Goal: Information Seeking & Learning: Learn about a topic

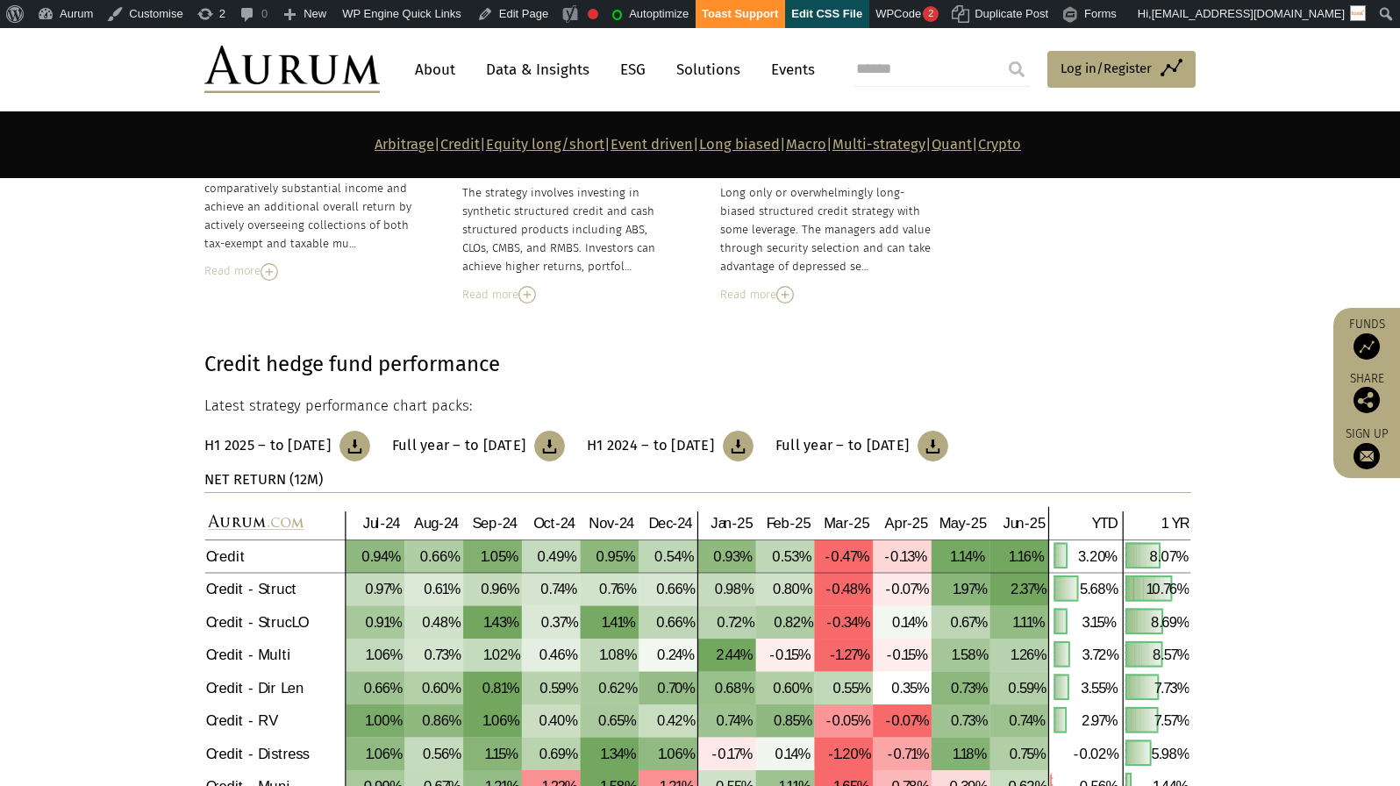
scroll to position [1850, 0]
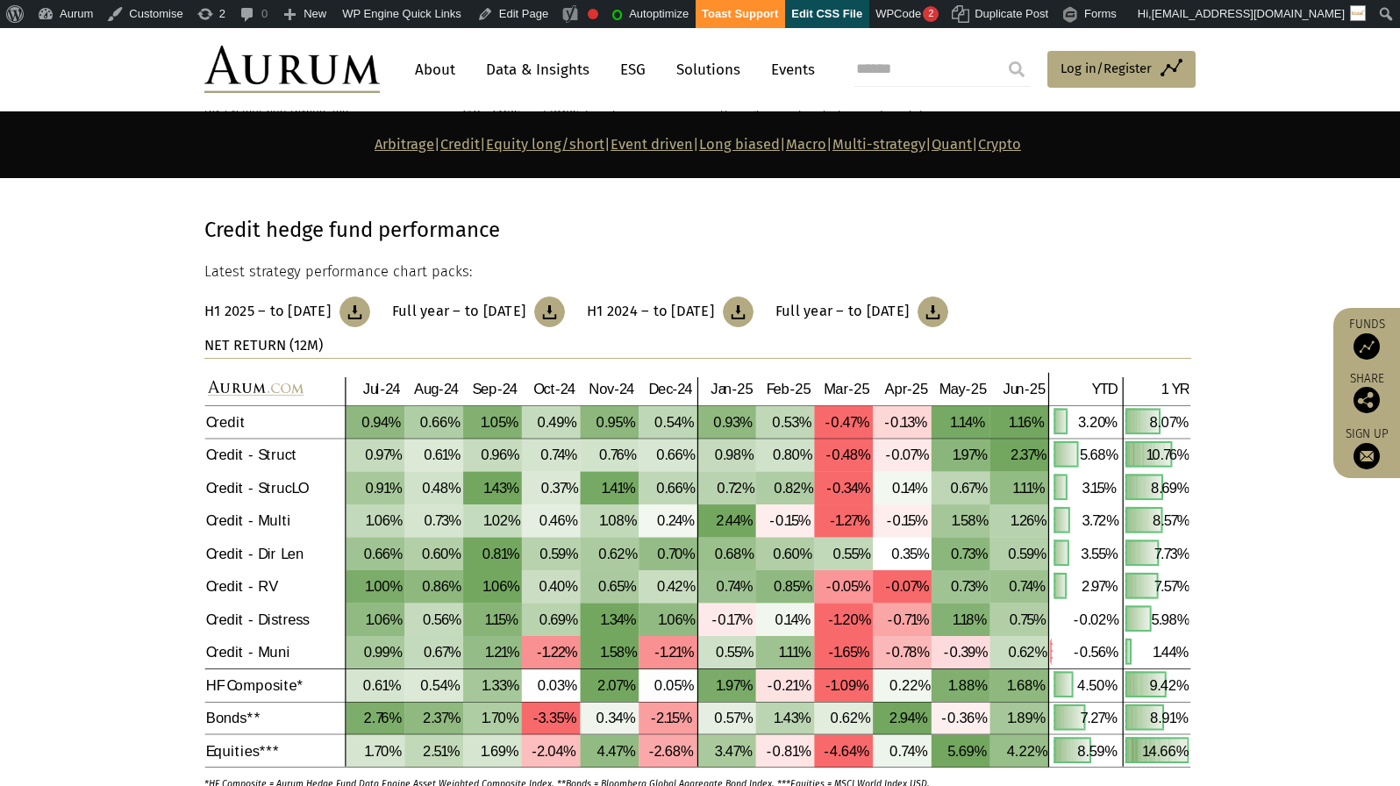
drag, startPoint x: 499, startPoint y: 421, endPoint x: 1406, endPoint y: 719, distance: 954.2
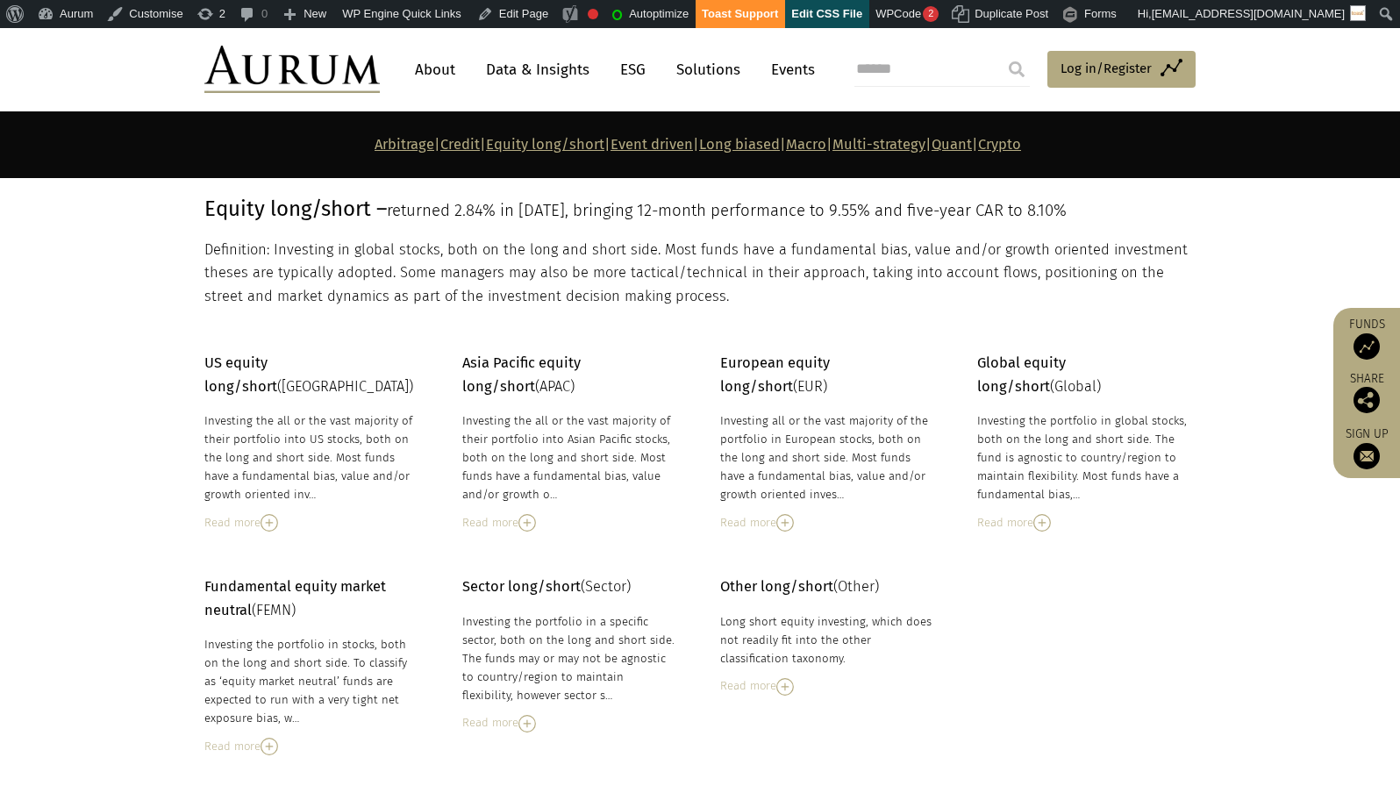
scroll to position [2896, 0]
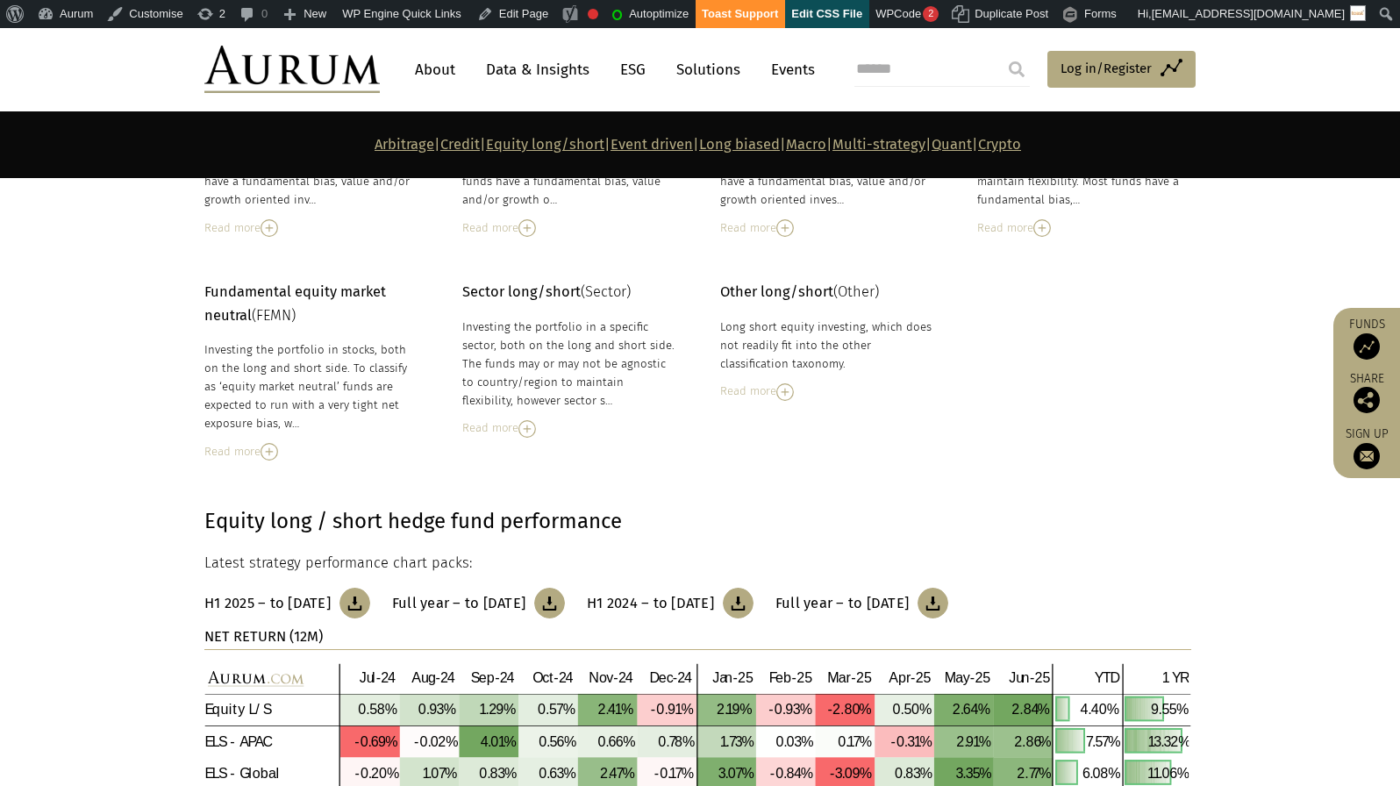
drag, startPoint x: 756, startPoint y: 474, endPoint x: 1407, endPoint y: 295, distance: 675.2
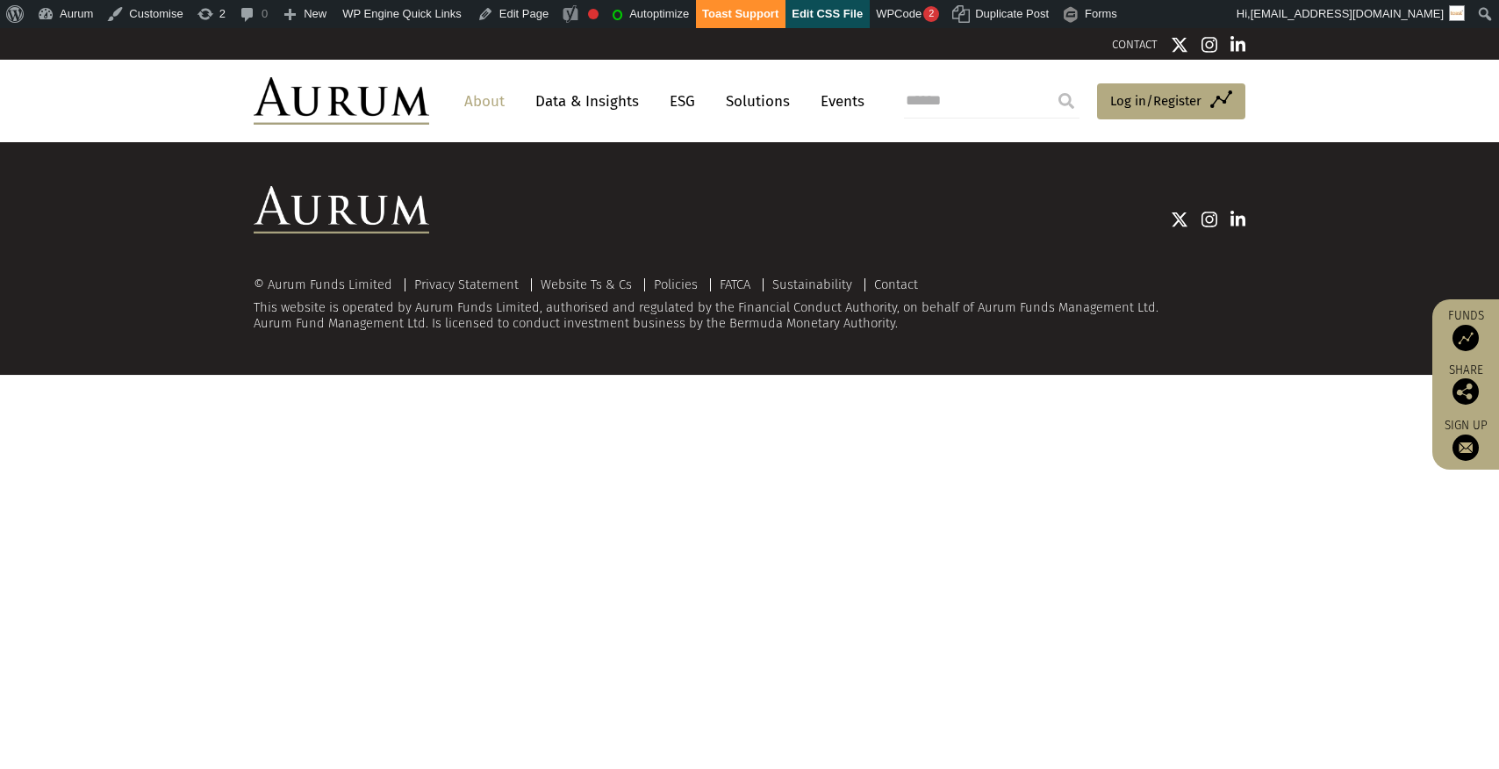
click at [575, 98] on link "Data & Insights" at bounding box center [586, 101] width 121 height 32
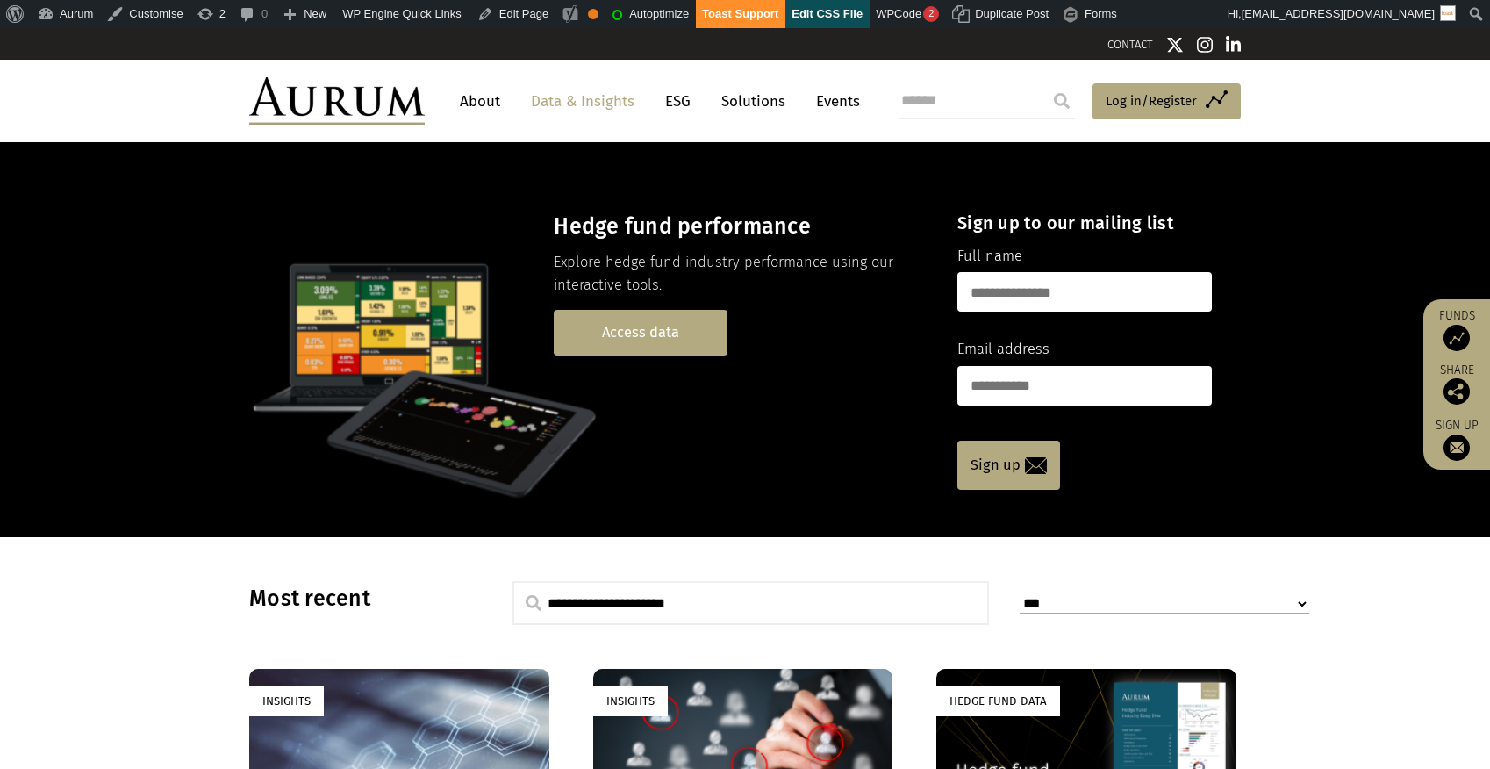
click at [646, 336] on link "Access data" at bounding box center [641, 332] width 174 height 45
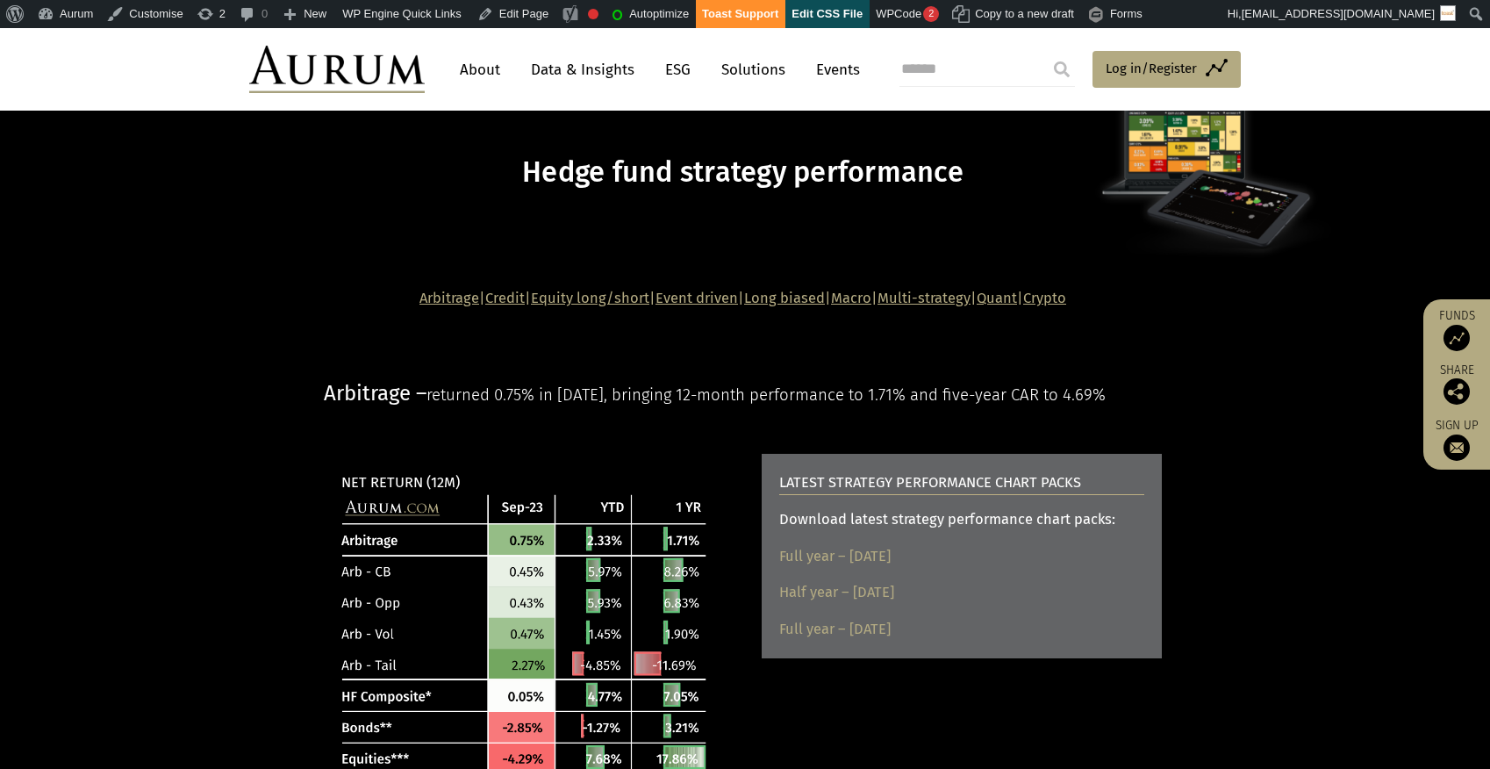
scroll to position [5, 0]
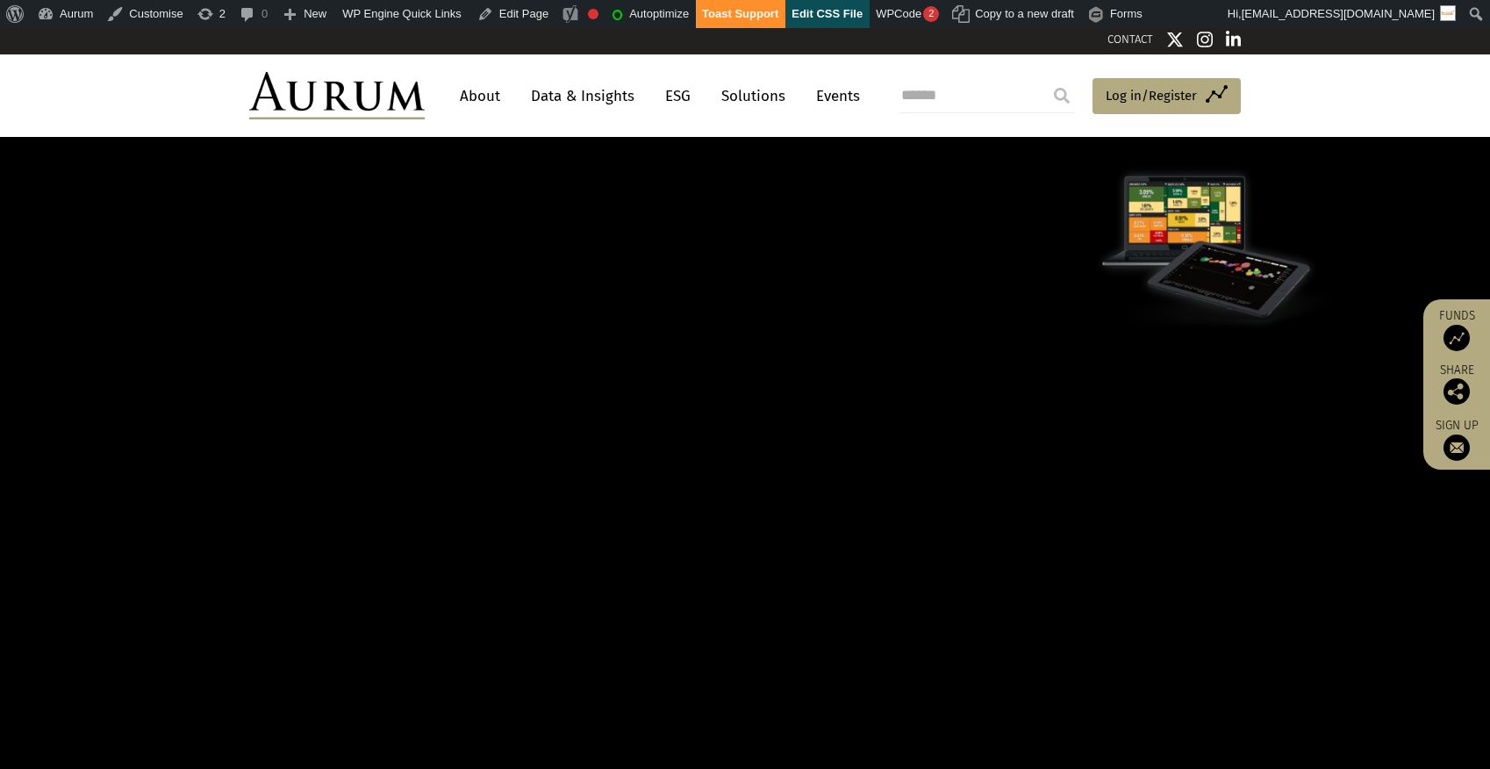
scroll to position [5, 0]
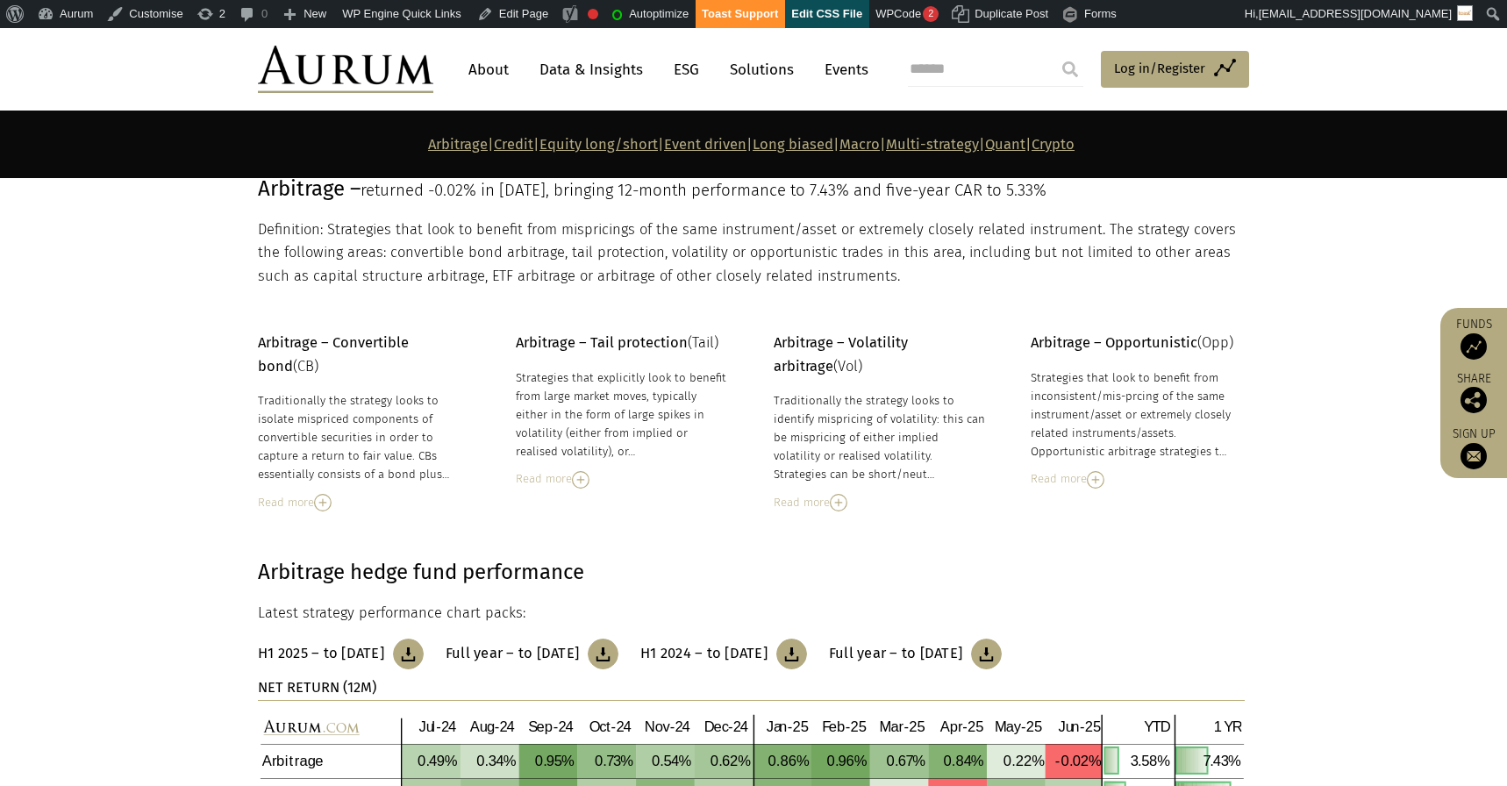
scroll to position [283, 0]
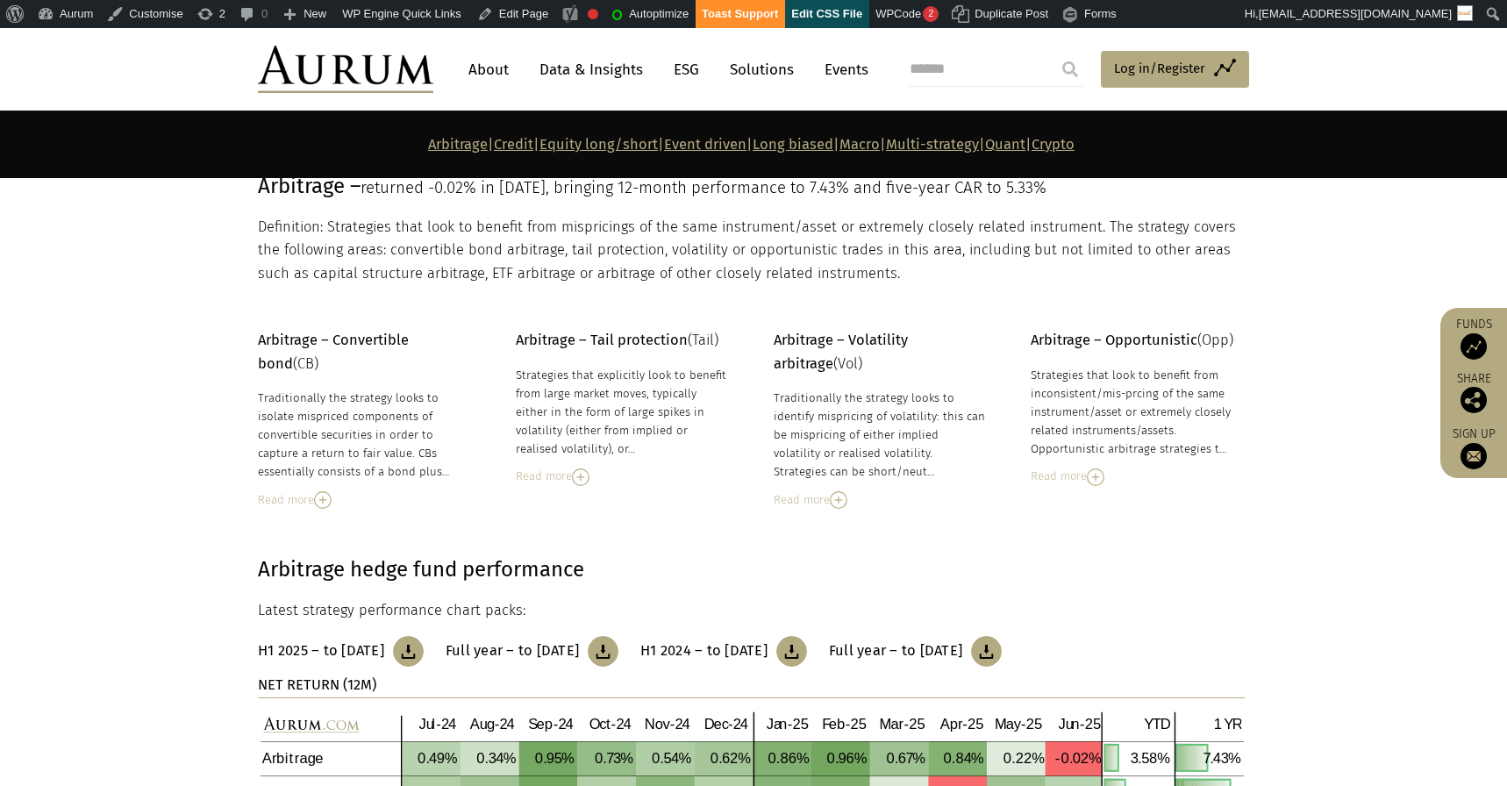
click at [549, 473] on div "Read more" at bounding box center [623, 476] width 214 height 19
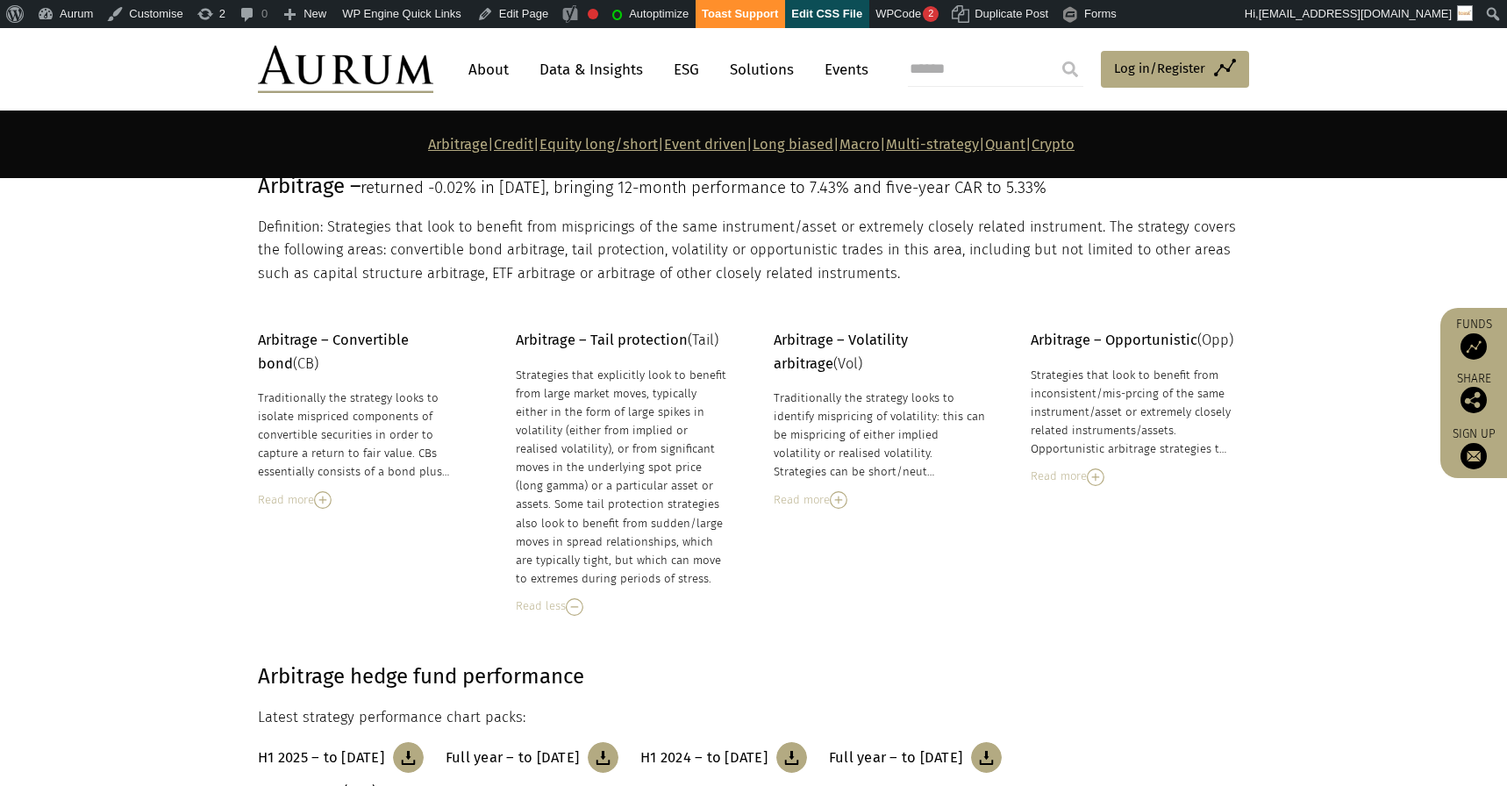
click at [546, 608] on div "Read less" at bounding box center [623, 606] width 214 height 19
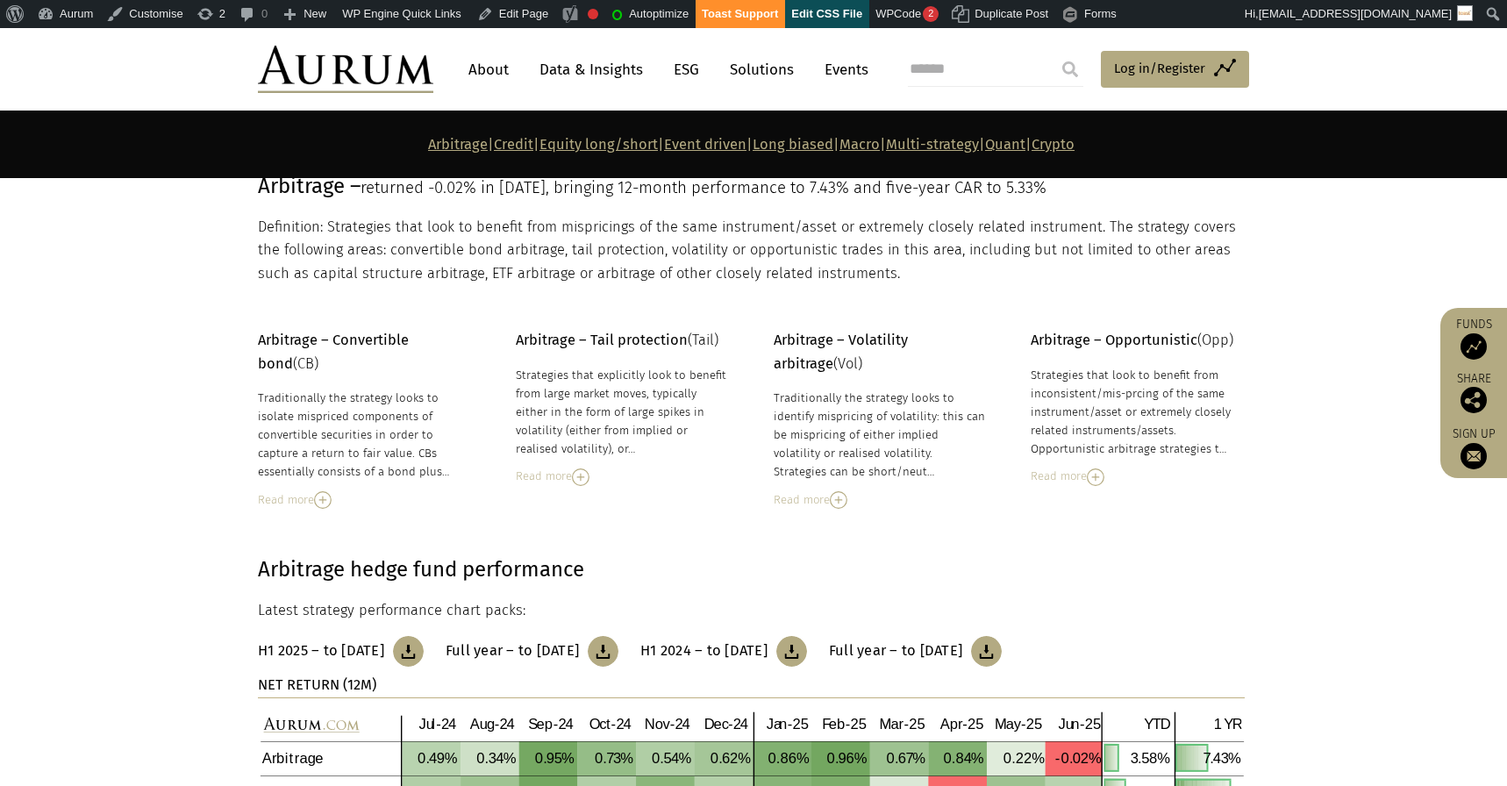
click at [541, 477] on div "Read more" at bounding box center [623, 476] width 214 height 19
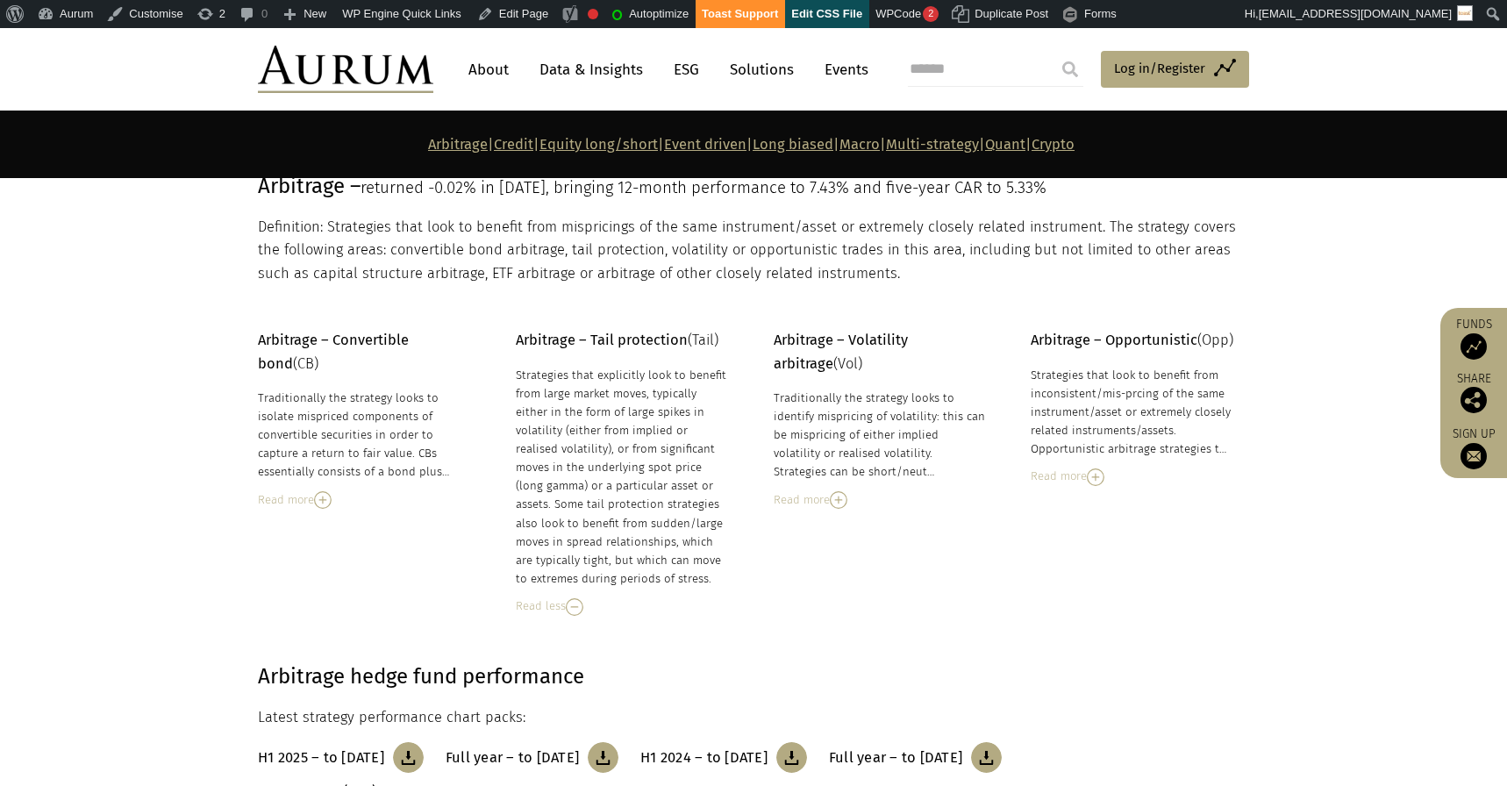
click at [556, 610] on div "Read less" at bounding box center [623, 606] width 214 height 19
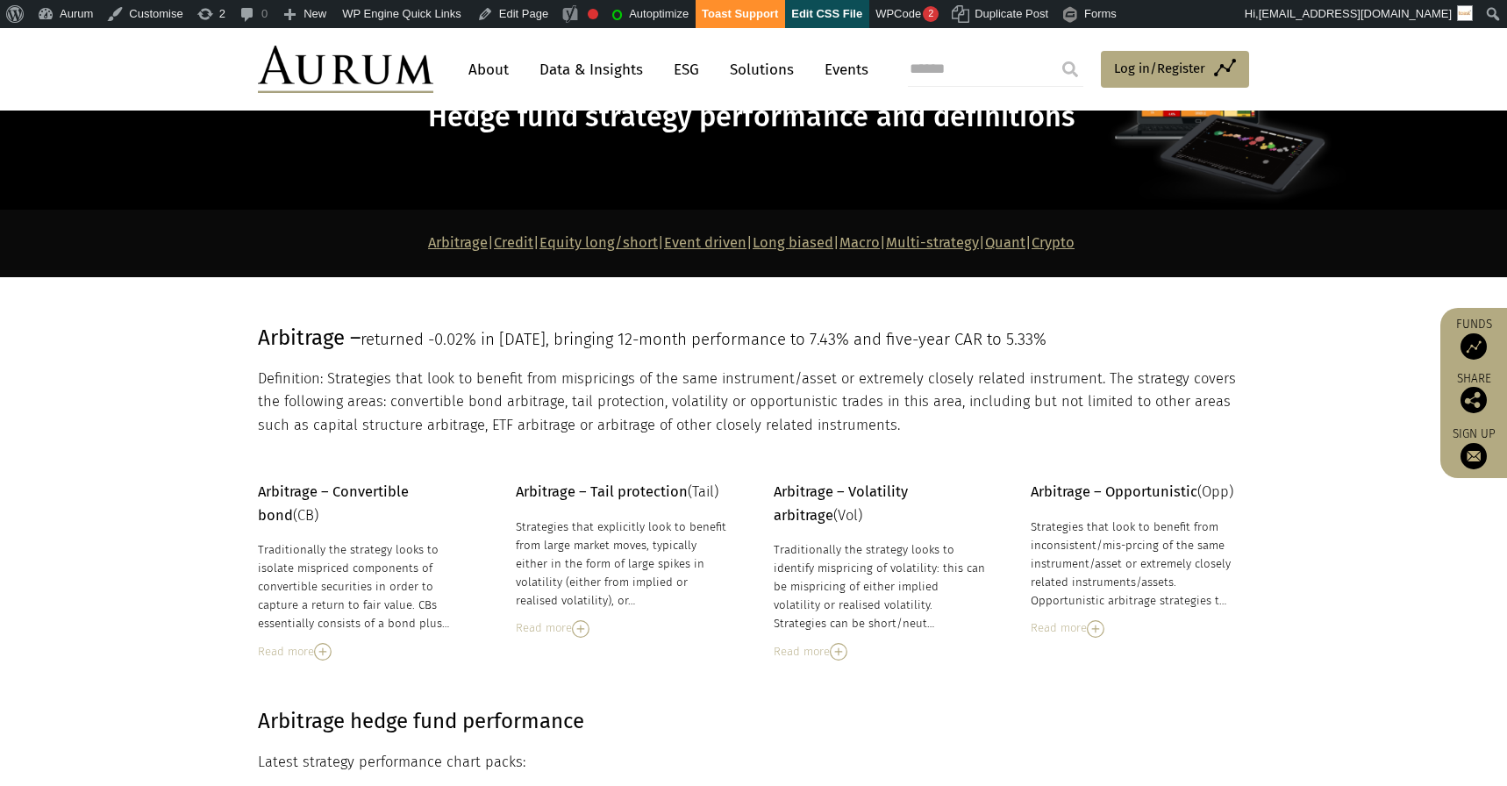
scroll to position [162, 0]
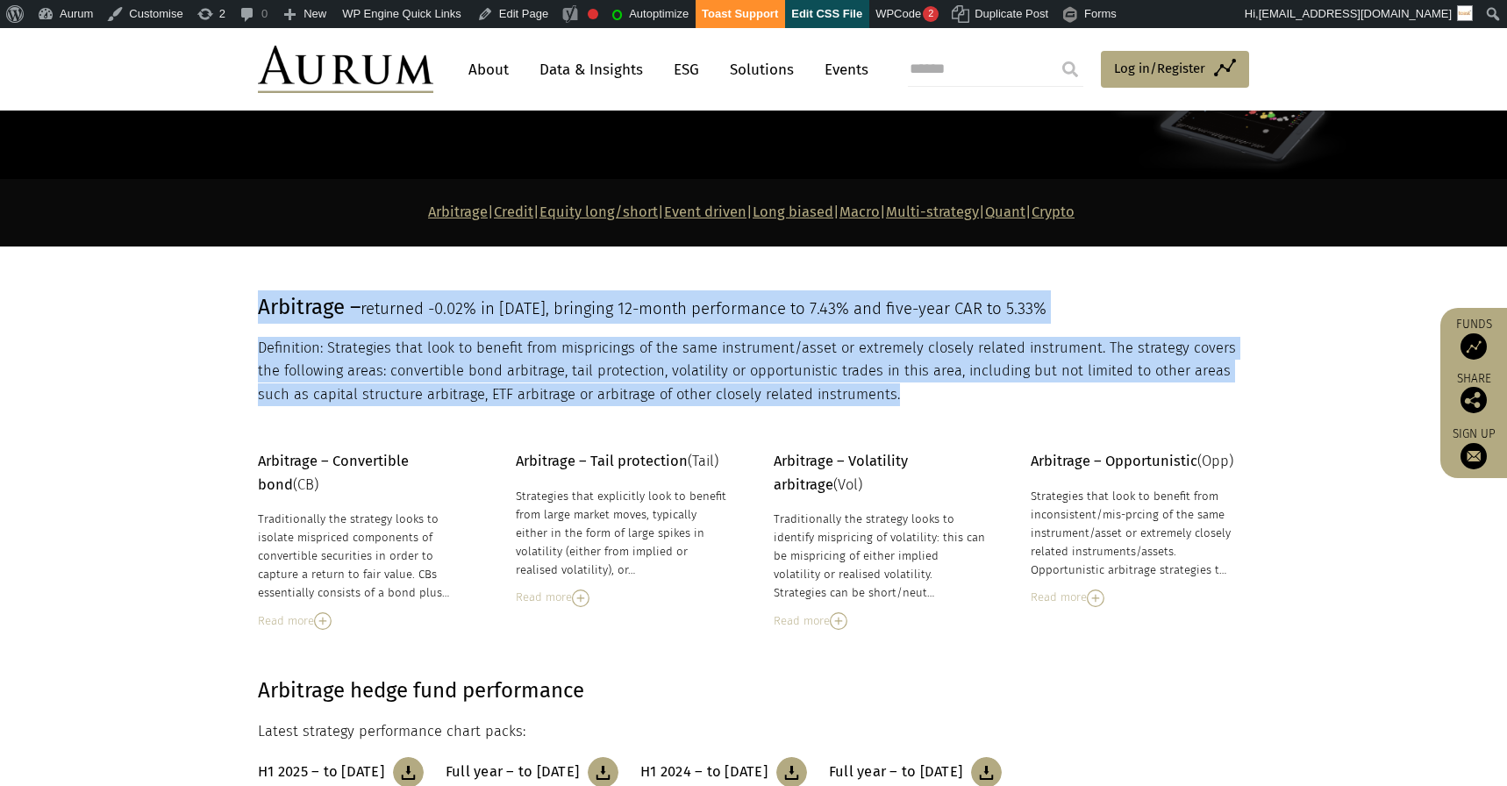
drag, startPoint x: 877, startPoint y: 407, endPoint x: 257, endPoint y: 288, distance: 630.9
click at [257, 288] on section "Arbitrage – returned -0.02% in June 25, bringing 12-month performance to 7.43% …" at bounding box center [753, 349] width 1507 height 204
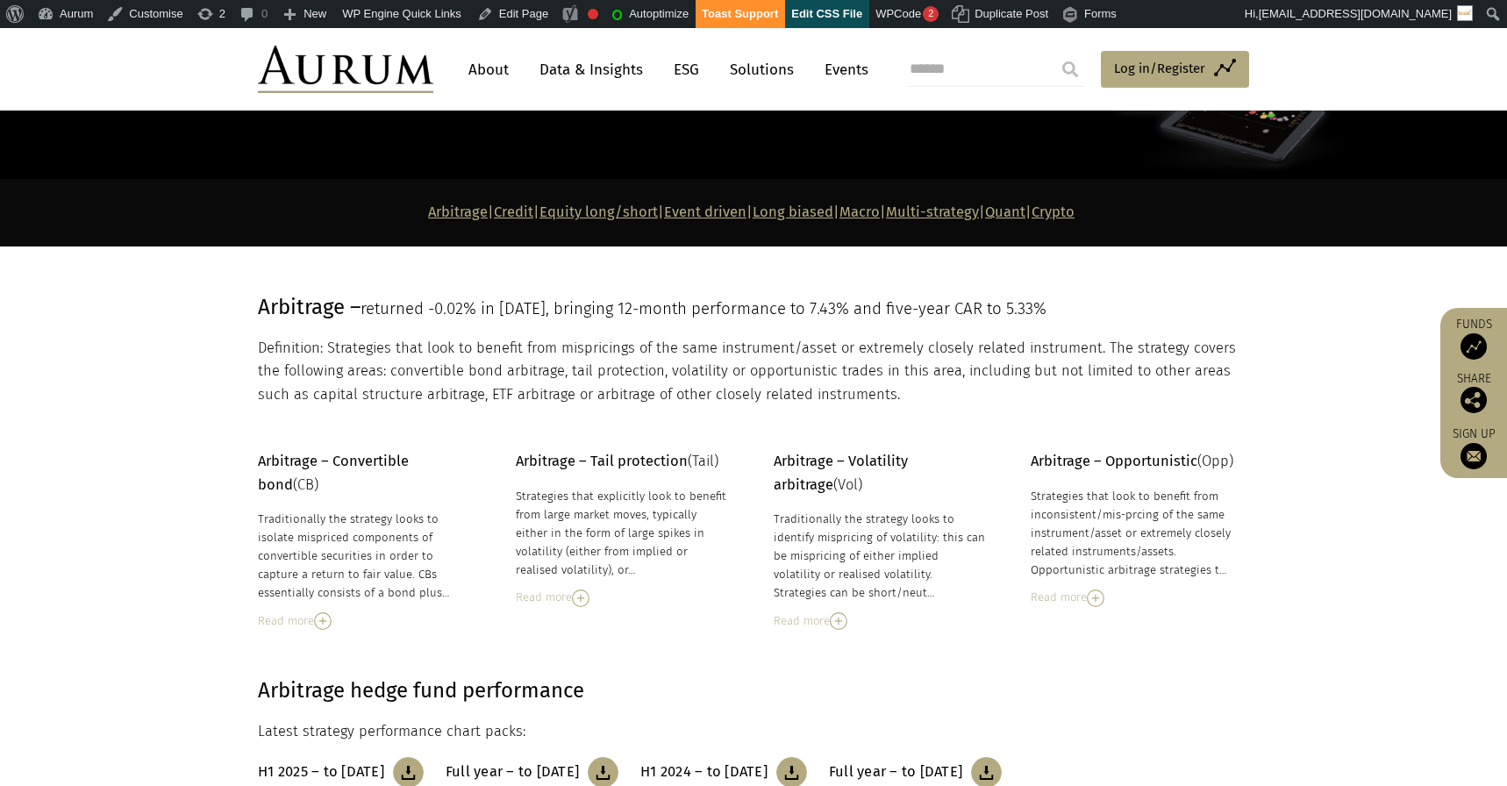
click at [257, 288] on section "Arbitrage – returned -0.02% in June 25, bringing 12-month performance to 7.43% …" at bounding box center [753, 349] width 1507 height 204
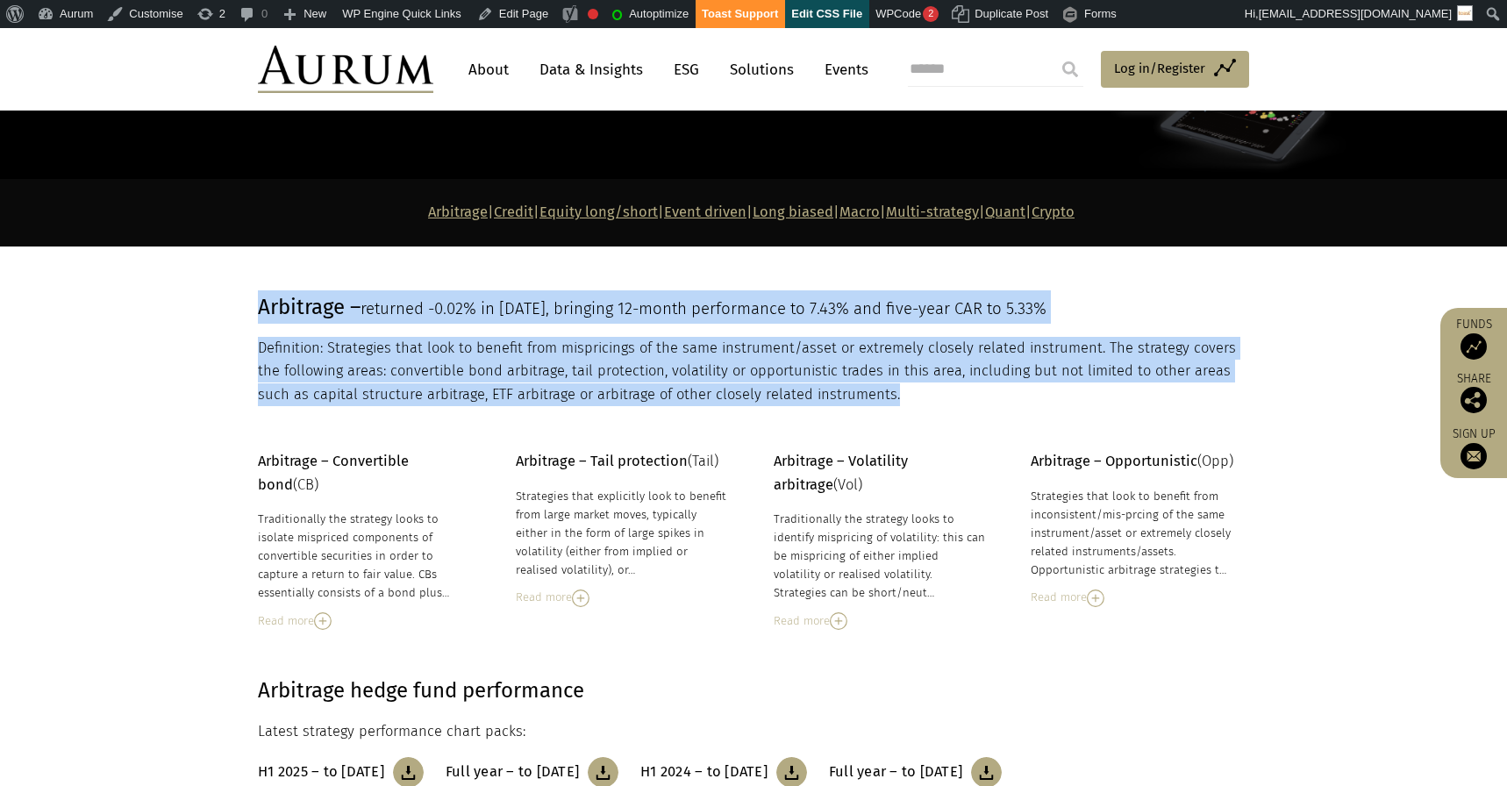
drag, startPoint x: 259, startPoint y: 296, endPoint x: 893, endPoint y: 389, distance: 641.2
click at [893, 389] on div "Arbitrage – returned -0.02% in June 25, bringing 12-month performance to 7.43% …" at bounding box center [751, 348] width 987 height 117
click at [893, 389] on p "Definition: Strategies that look to benefit from mispricings of the same instru…" at bounding box center [751, 371] width 987 height 69
drag, startPoint x: 242, startPoint y: 300, endPoint x: 874, endPoint y: 390, distance: 638.2
click at [874, 390] on div "Arbitrage – returned -0.02% in June 25, bringing 12-month performance to 7.43% …" at bounding box center [753, 348] width 1027 height 117
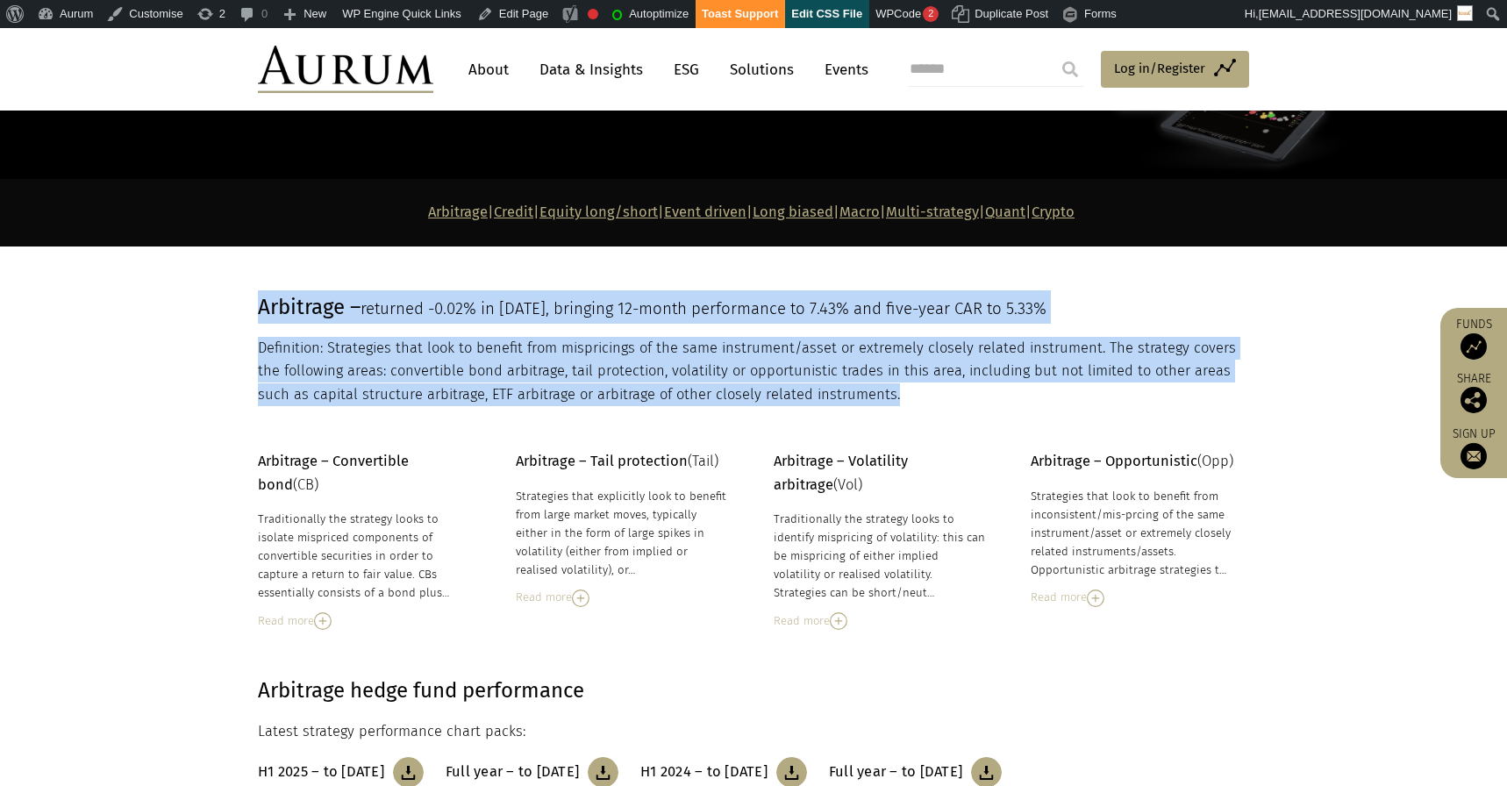
click at [874, 390] on p "Definition: Strategies that look to benefit from mispricings of the same instru…" at bounding box center [751, 371] width 987 height 69
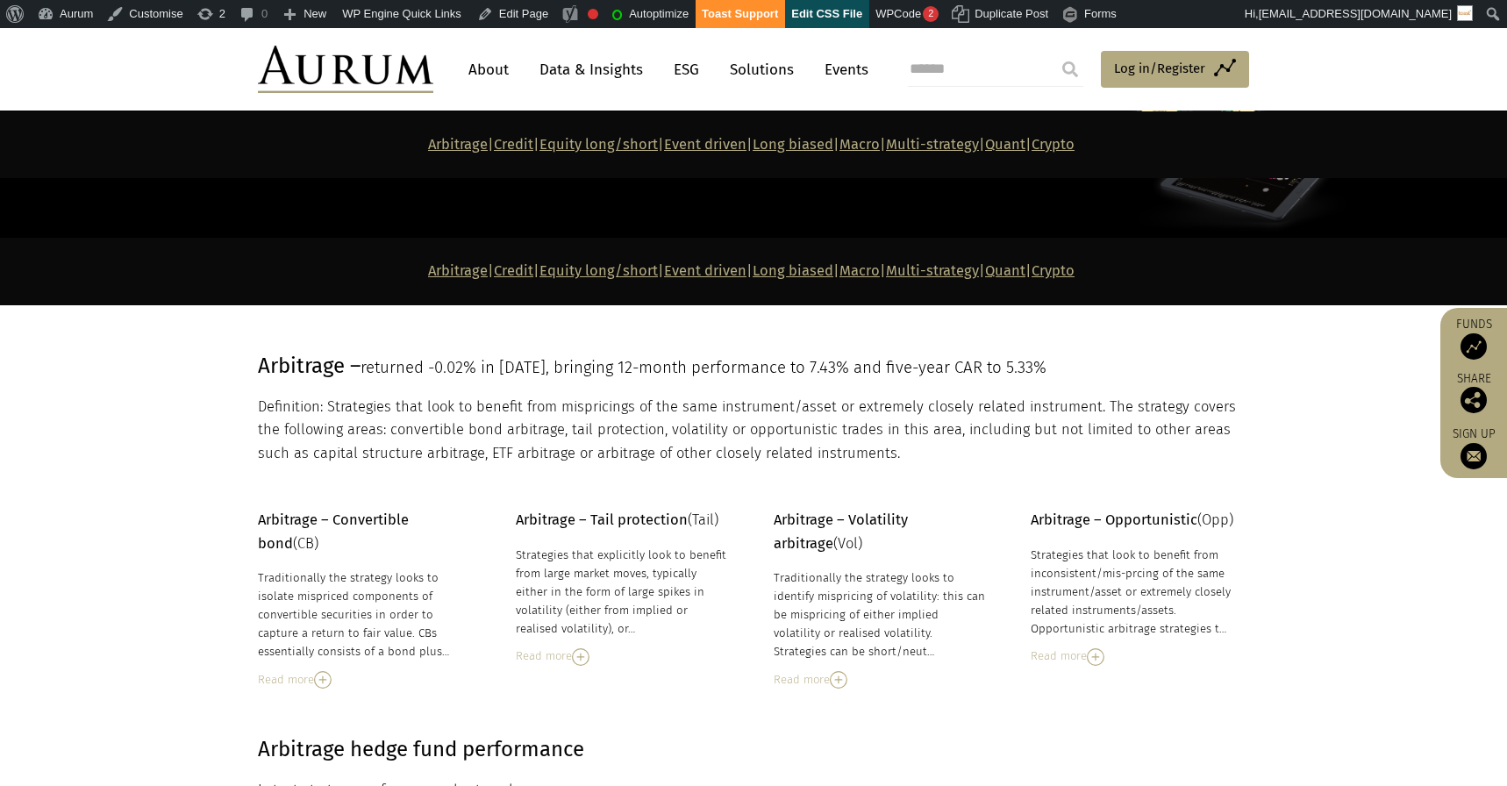
scroll to position [555, 0]
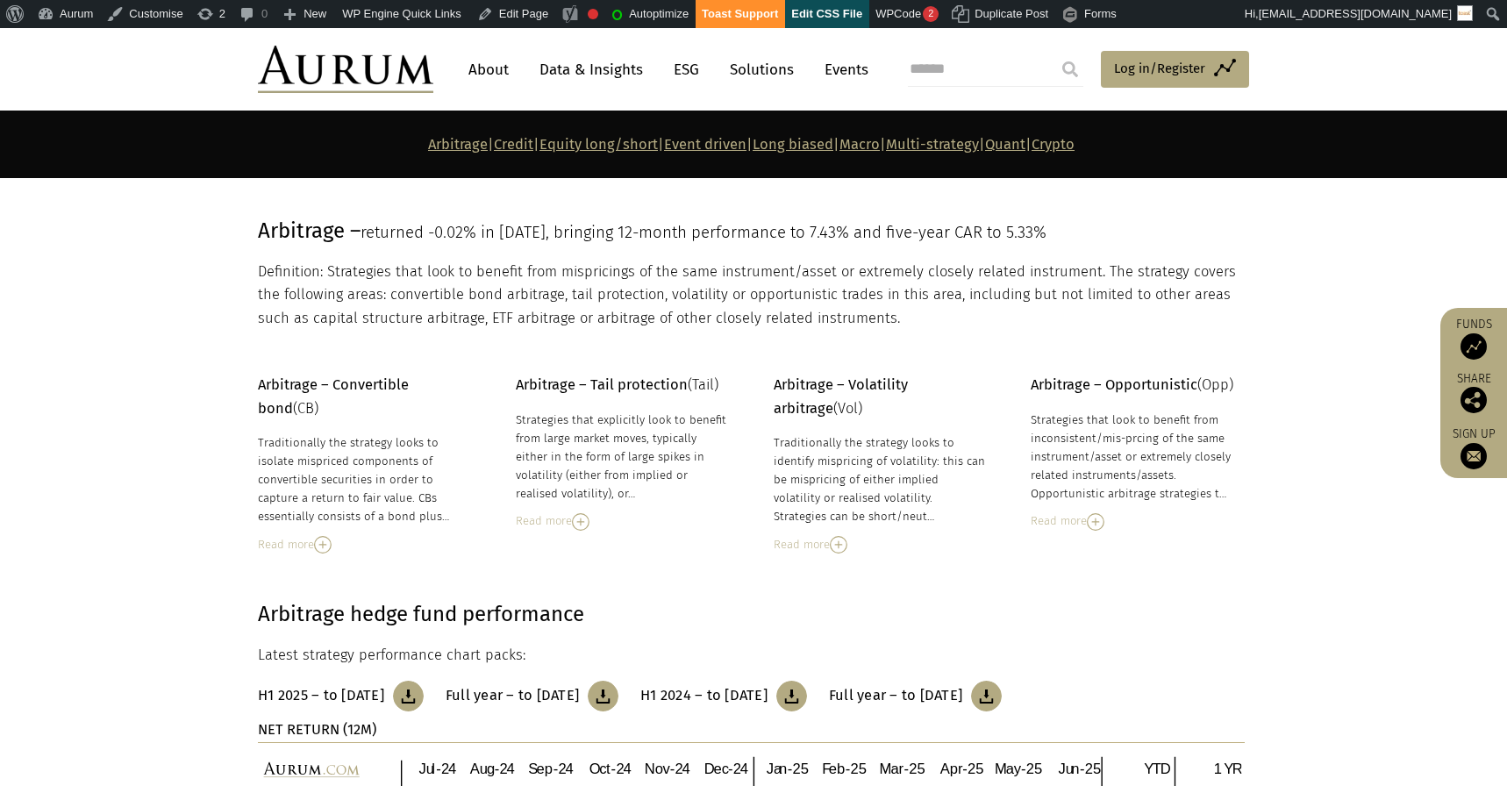
click at [428, 147] on link "Arbitrage" at bounding box center [458, 144] width 60 height 17
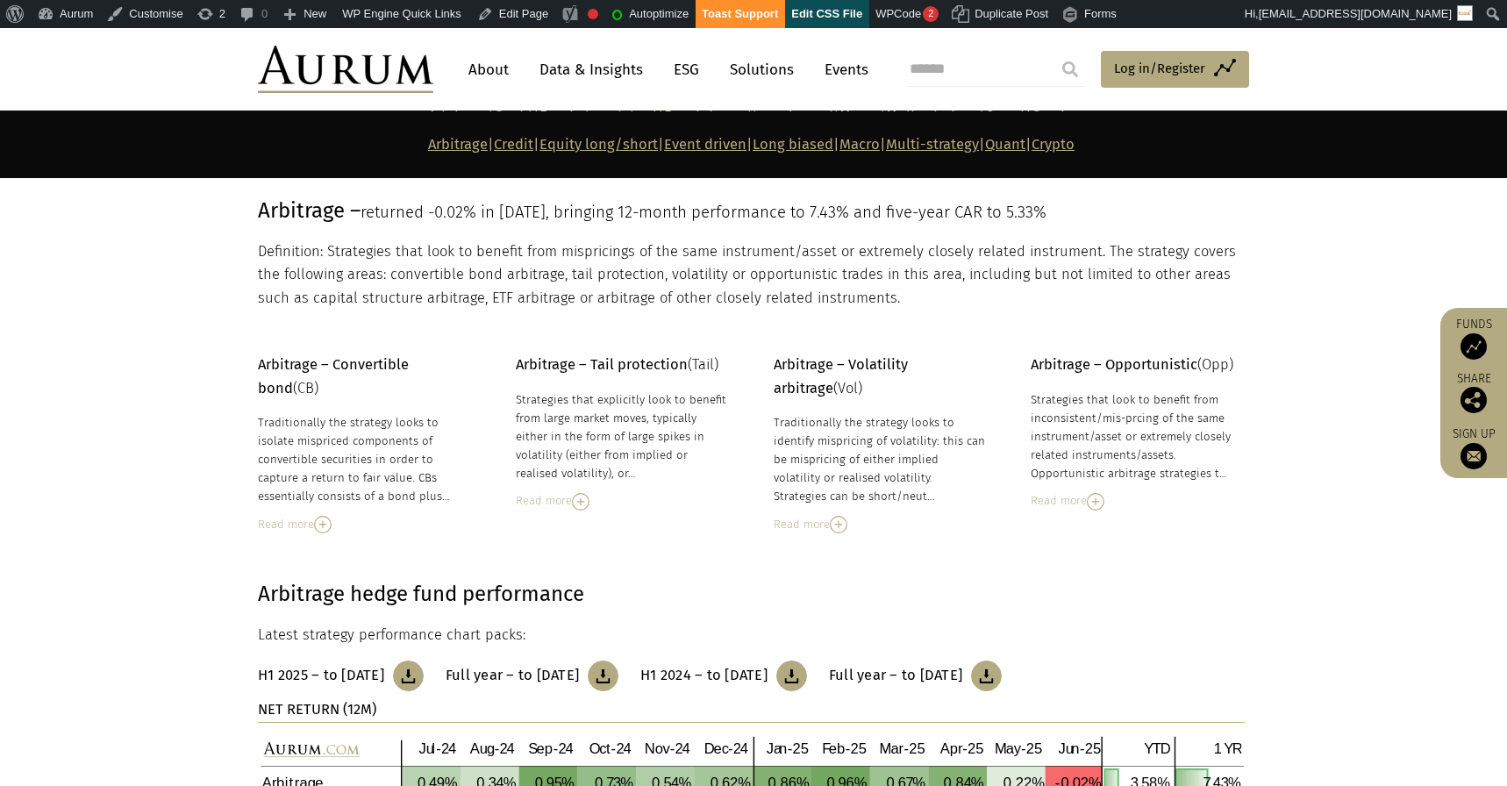
click at [494, 140] on link "Credit" at bounding box center [513, 144] width 39 height 17
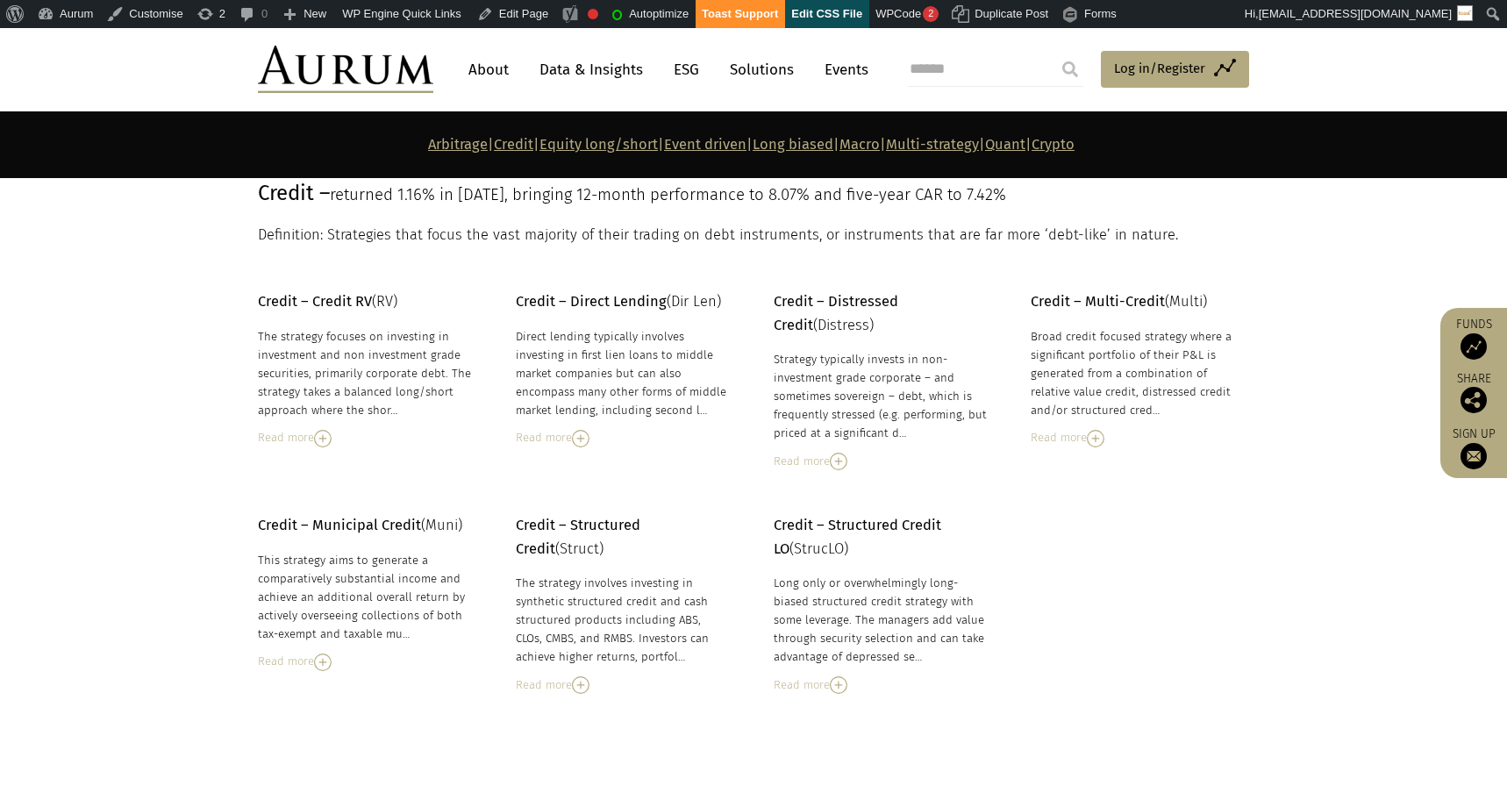
scroll to position [1352, 0]
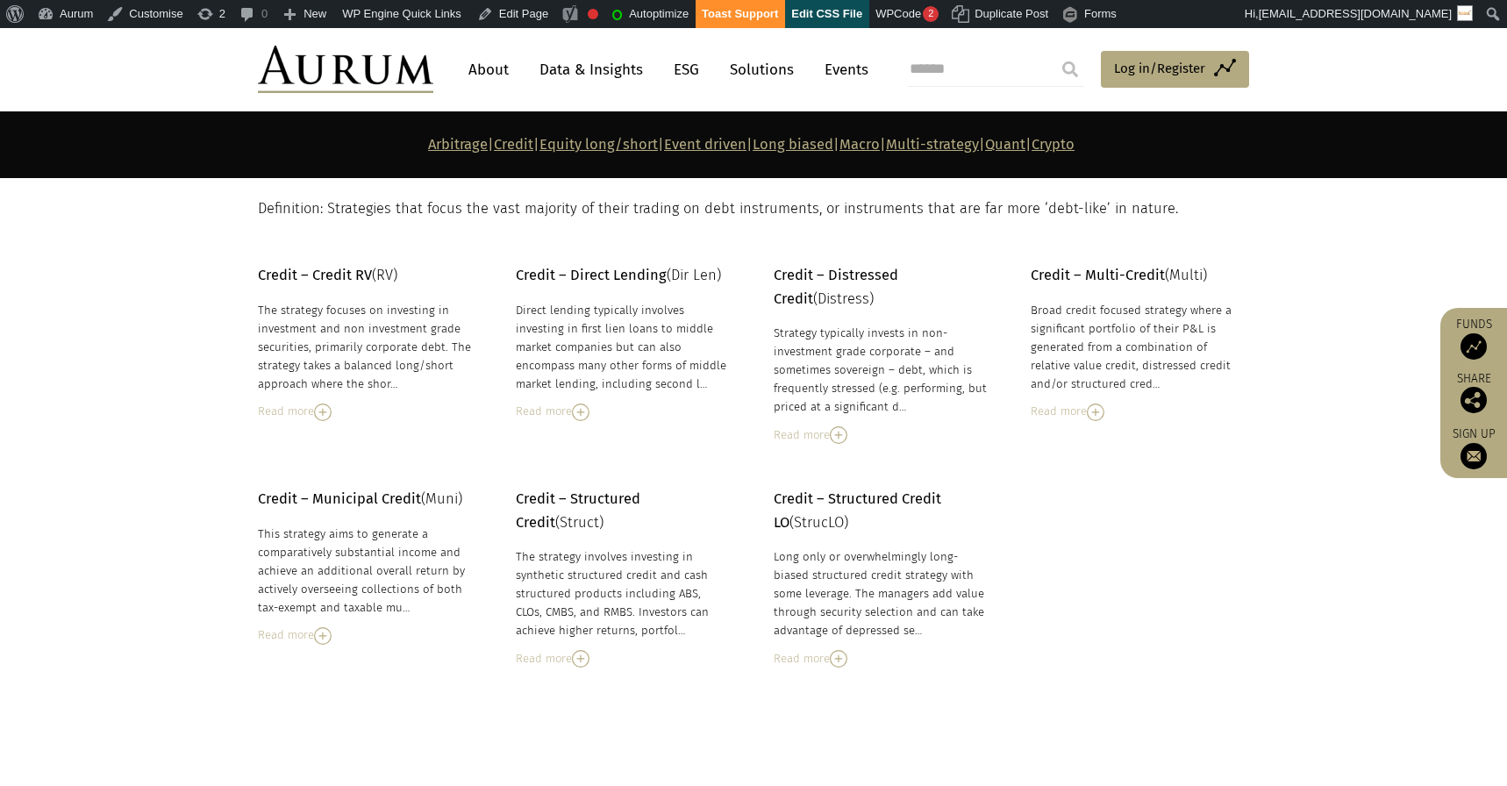
click at [428, 142] on link "Arbitrage" at bounding box center [458, 144] width 60 height 17
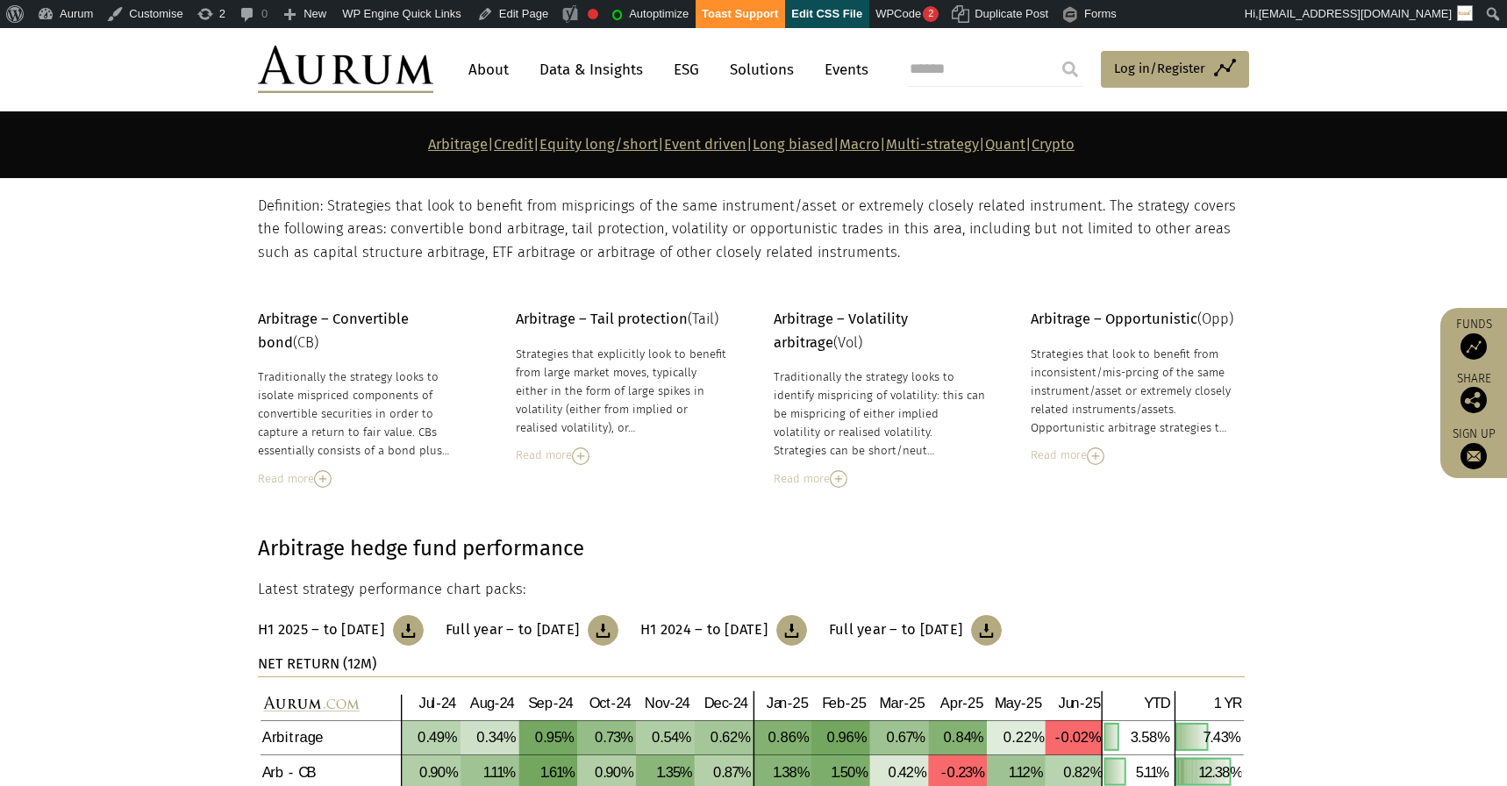
scroll to position [259, 0]
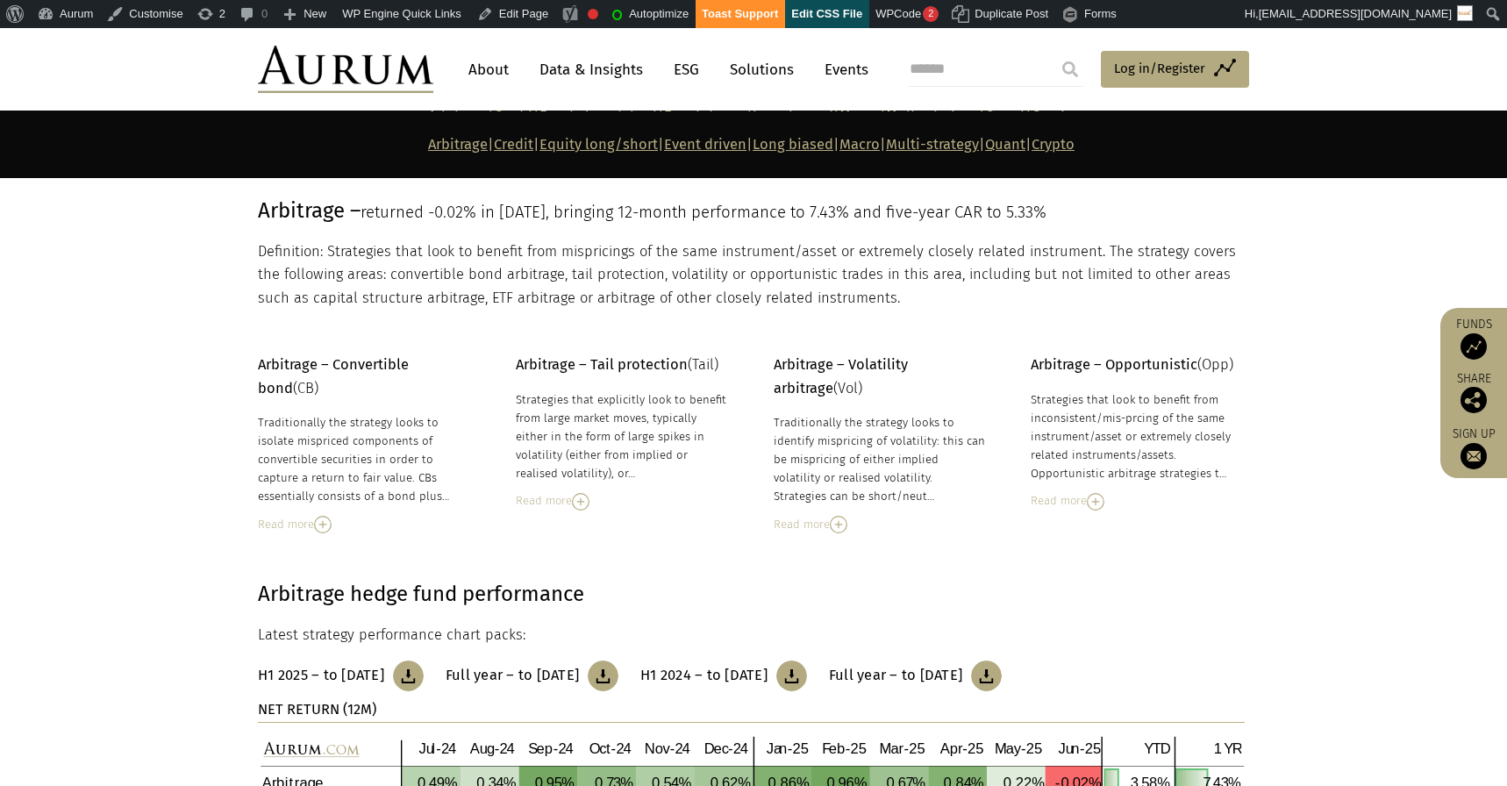
click at [494, 144] on link "Credit" at bounding box center [513, 144] width 39 height 17
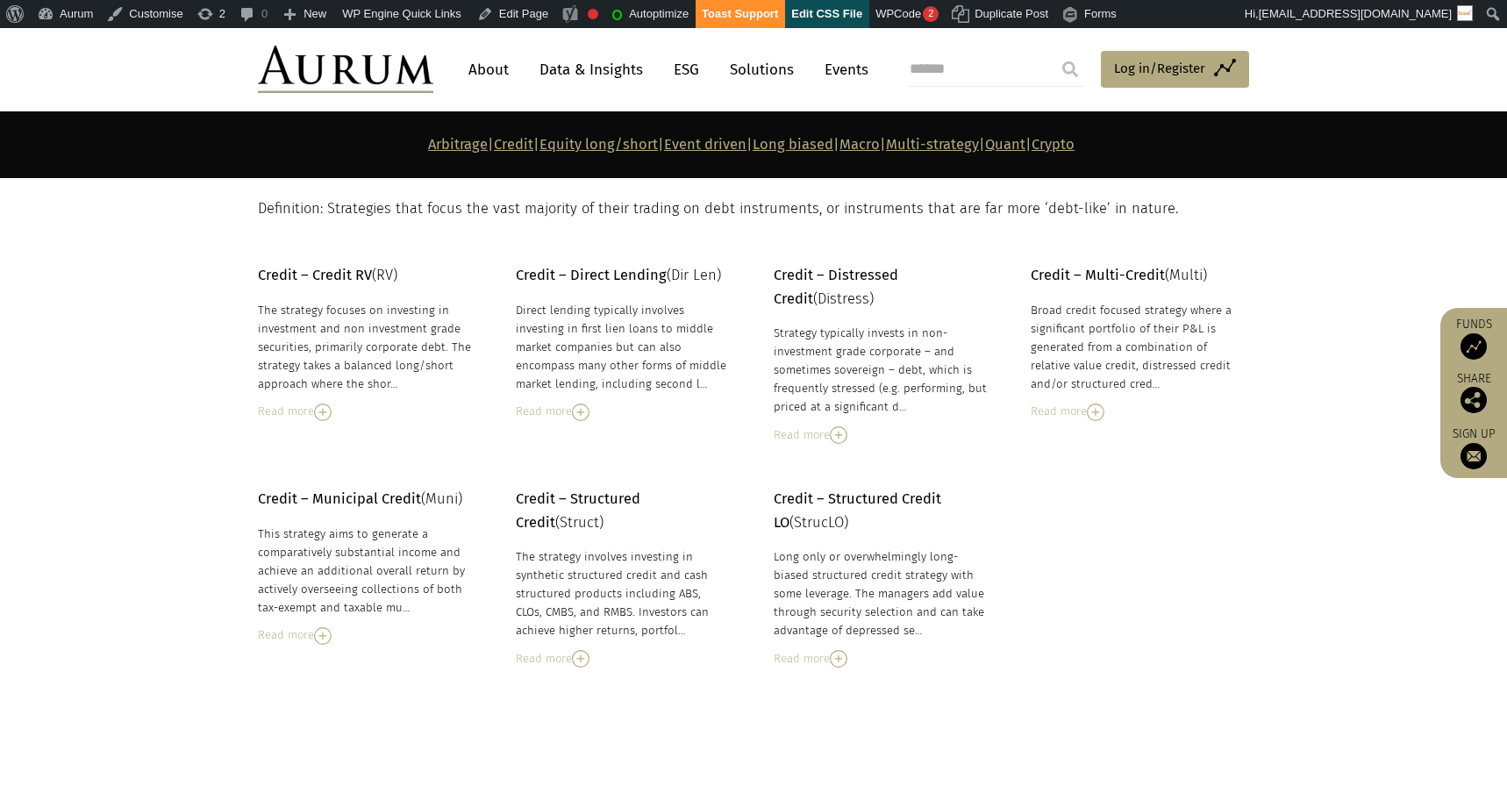
click at [549, 149] on link "Equity long/short" at bounding box center [599, 144] width 118 height 17
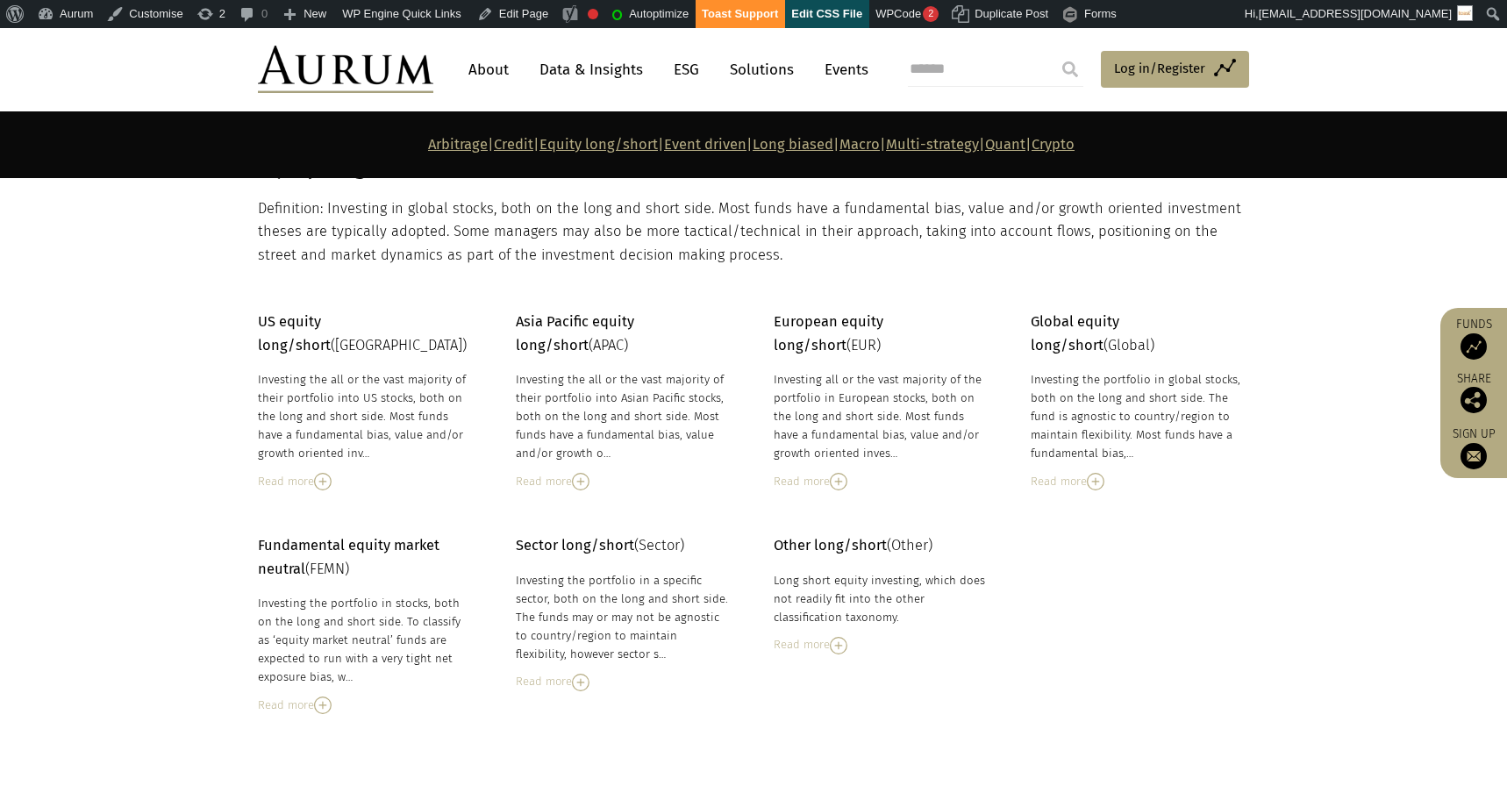
click at [664, 148] on link "Event driven" at bounding box center [705, 144] width 82 height 17
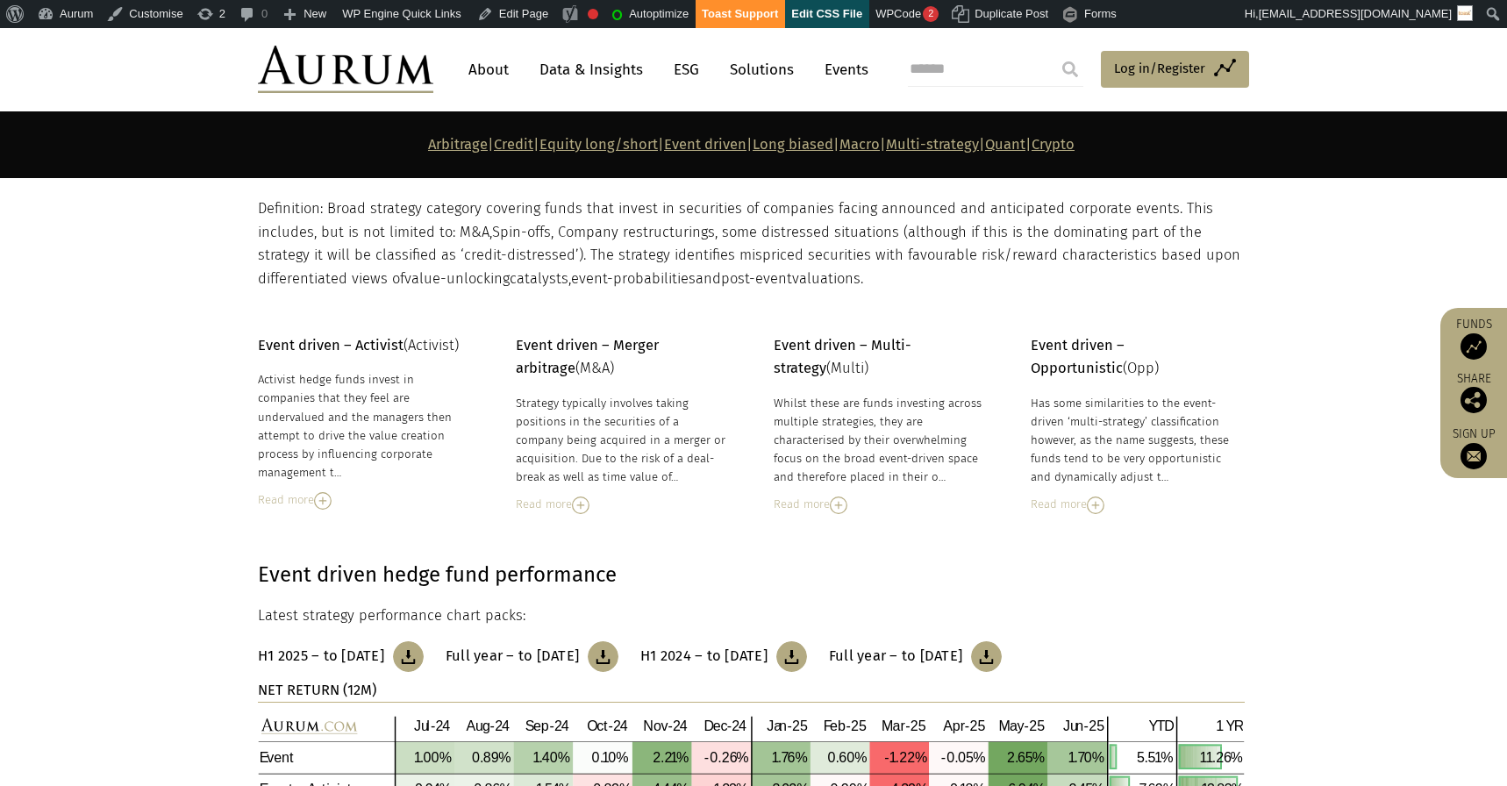
click at [802, 150] on link "Long biased" at bounding box center [793, 144] width 81 height 17
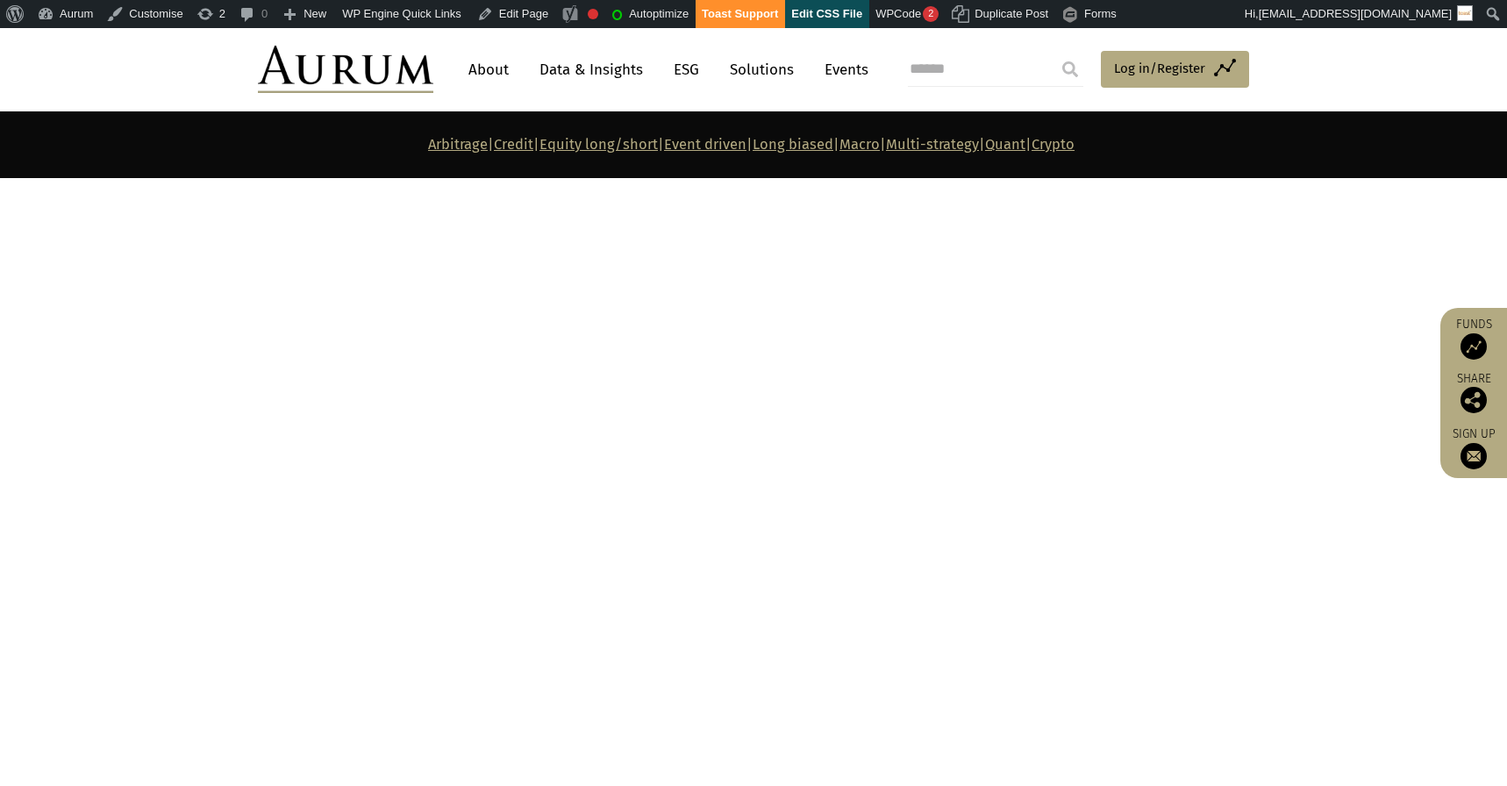
click at [880, 149] on link "Macro" at bounding box center [860, 144] width 40 height 17
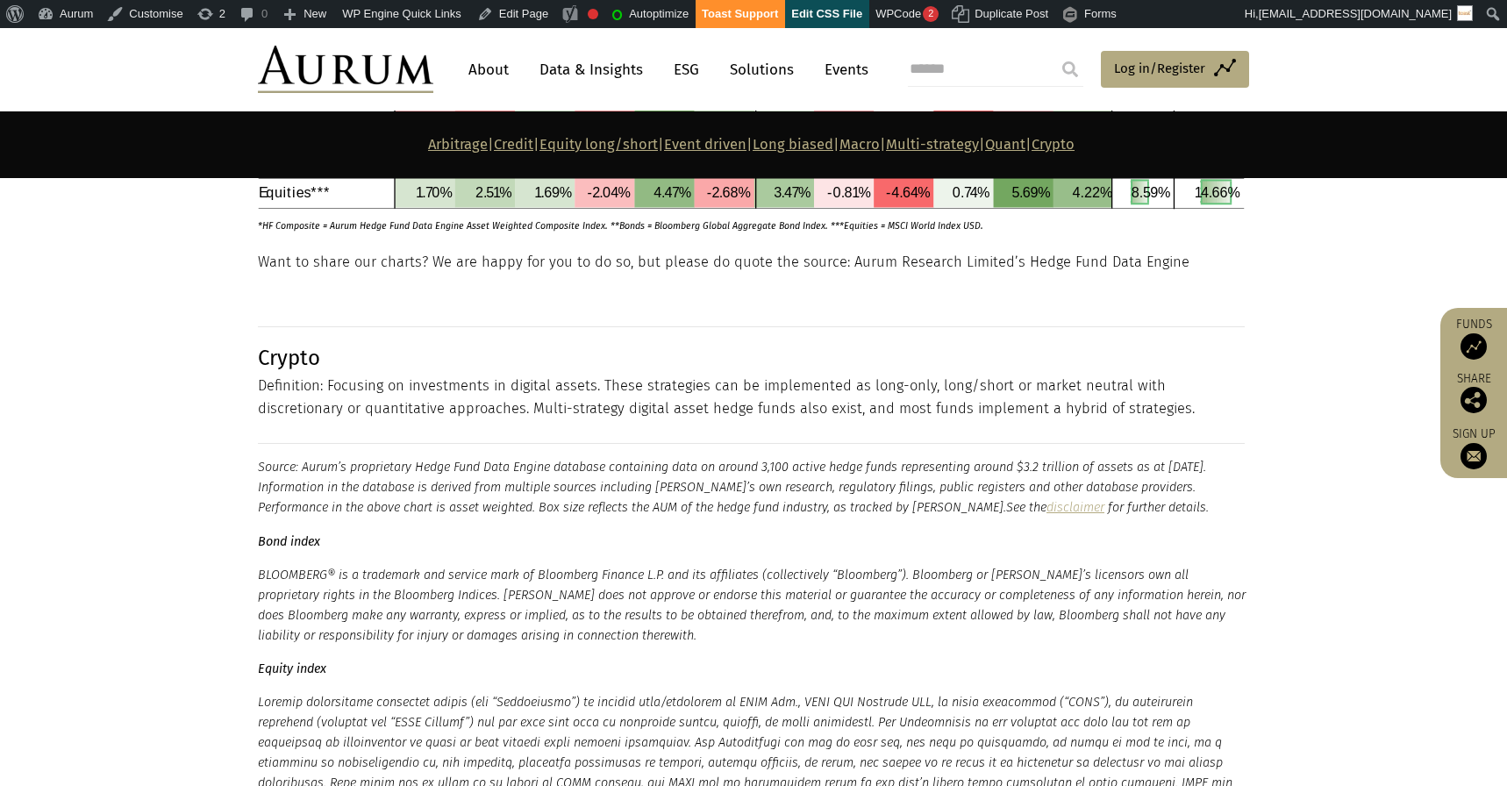
click at [885, 130] on section "Arbitrage | Credit | Equity long/short | Event driven | Long biased | Macro | M…" at bounding box center [753, 144] width 1507 height 67
click at [880, 141] on link "Macro" at bounding box center [860, 144] width 40 height 17
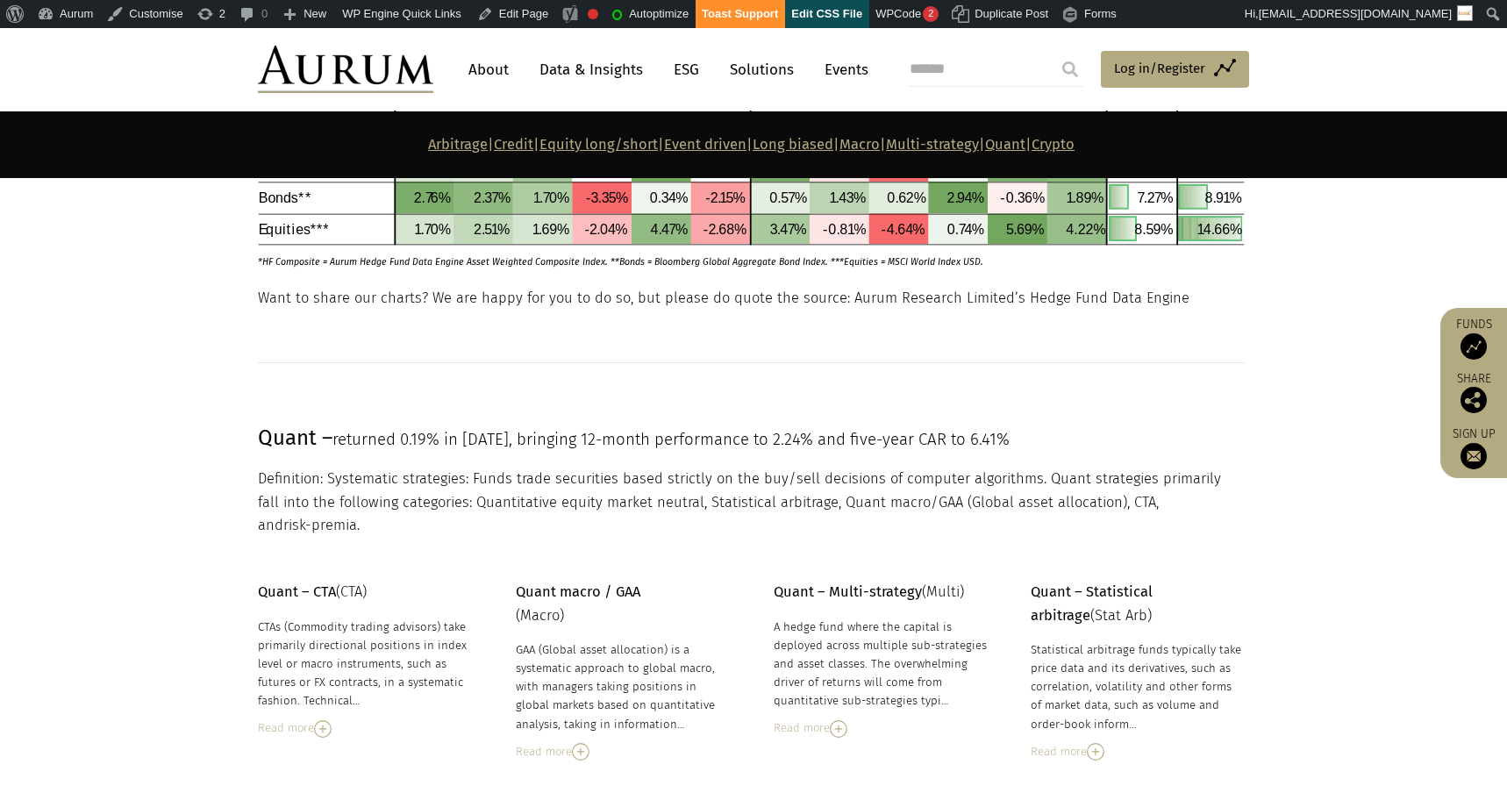
click at [801, 146] on link "Long biased" at bounding box center [793, 144] width 81 height 17
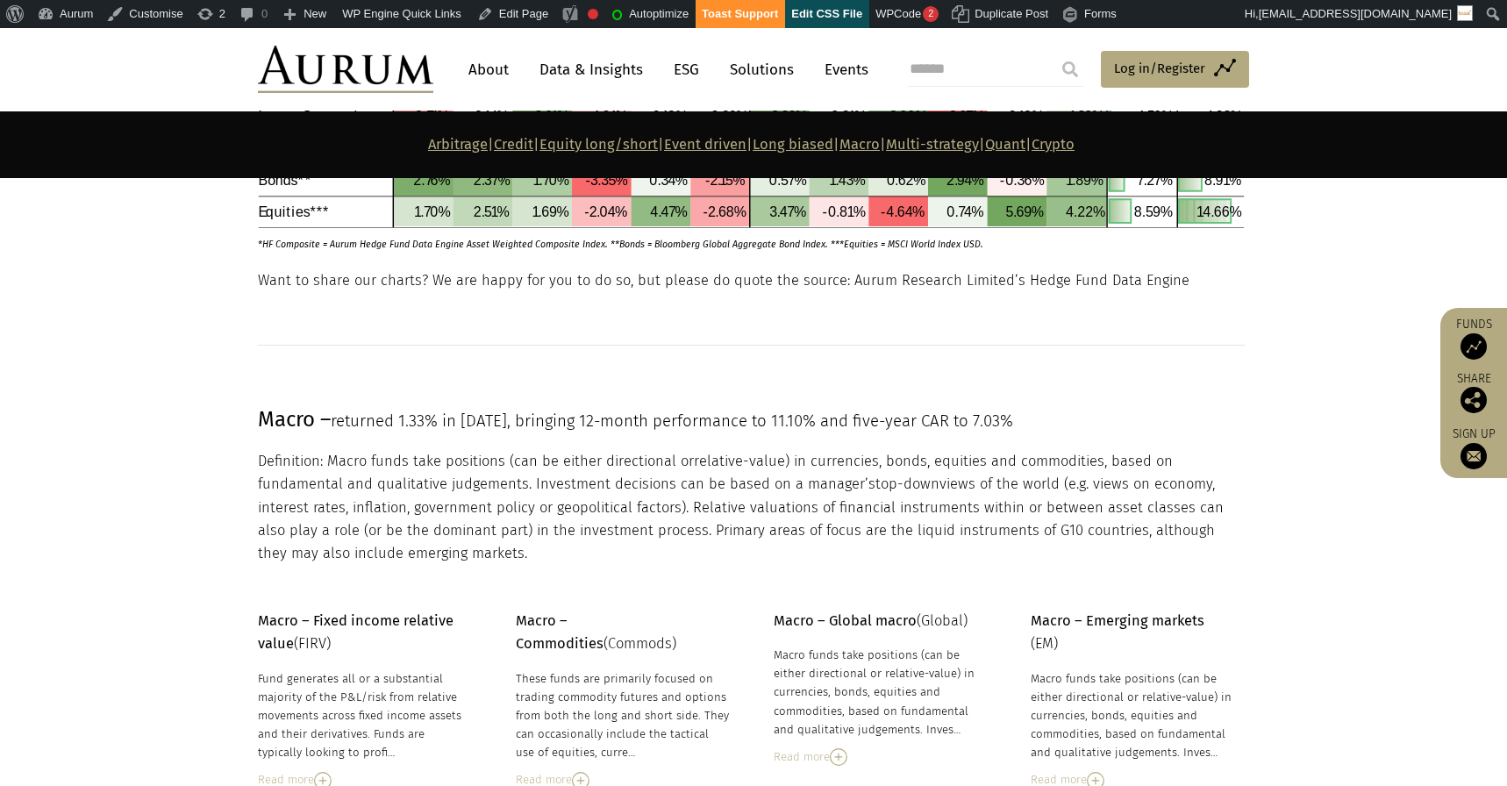
click at [684, 139] on link "Event driven" at bounding box center [705, 144] width 82 height 17
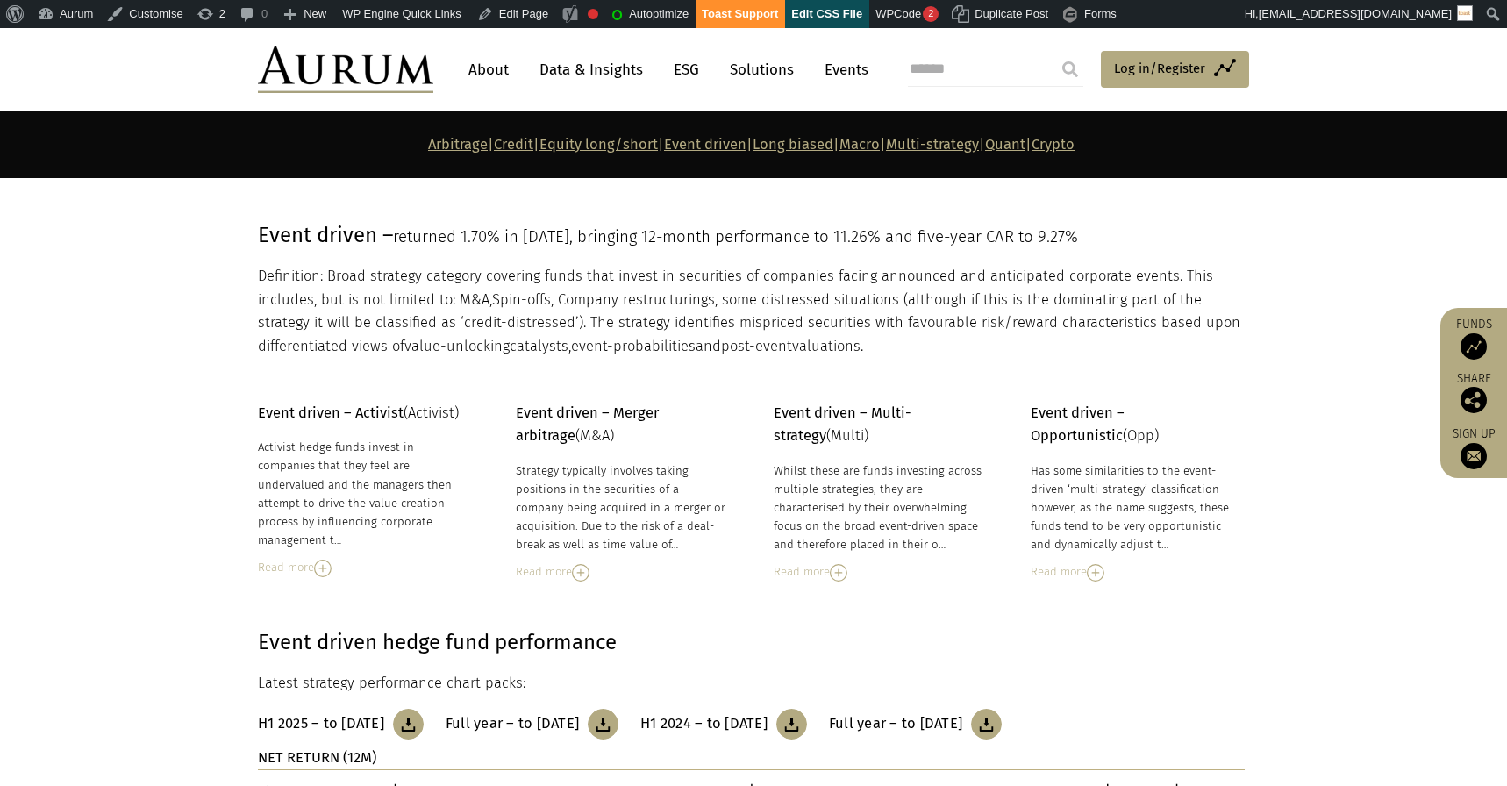
click at [428, 153] on link "Arbitrage" at bounding box center [458, 144] width 60 height 17
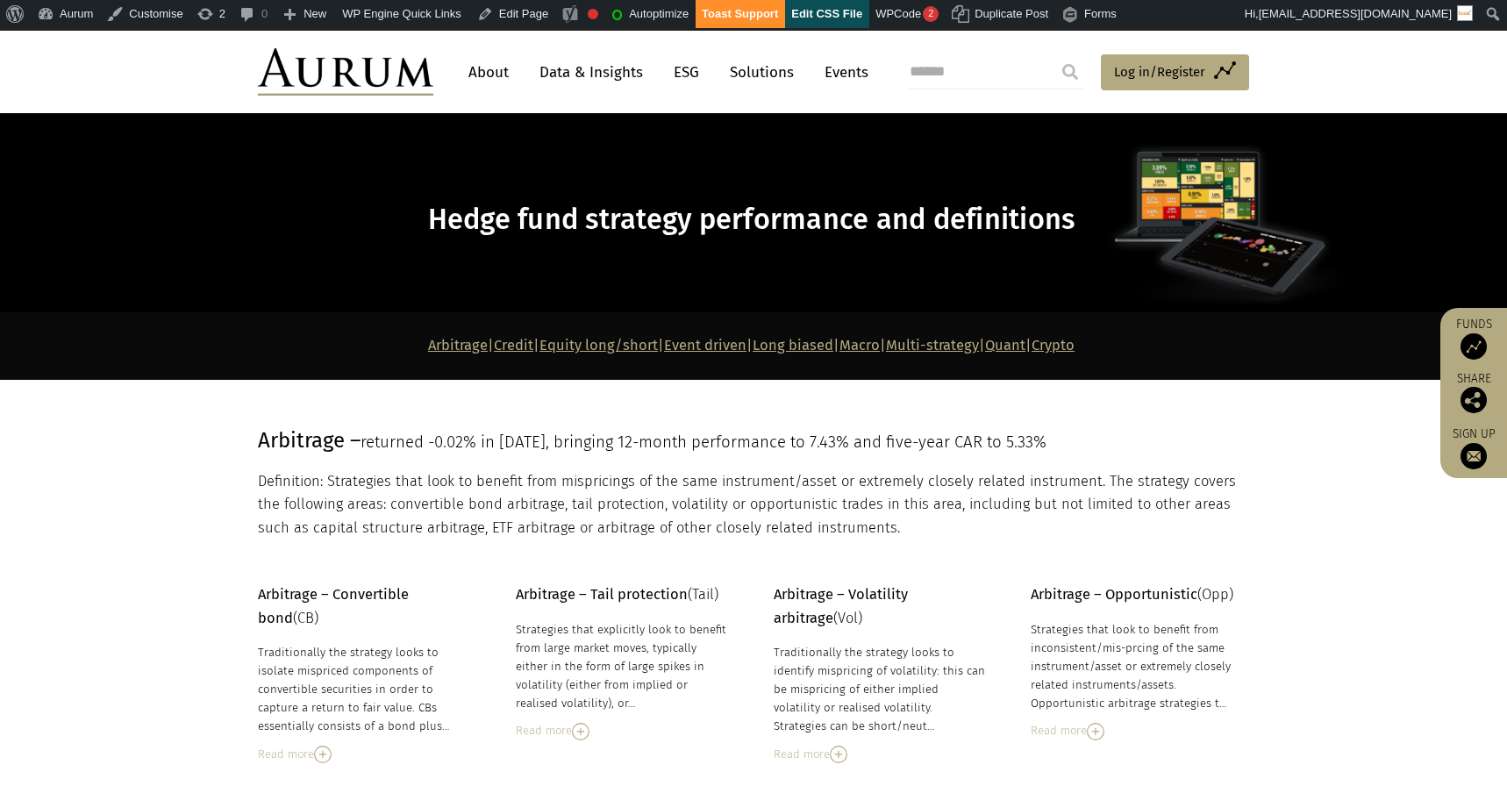
scroll to position [32, 0]
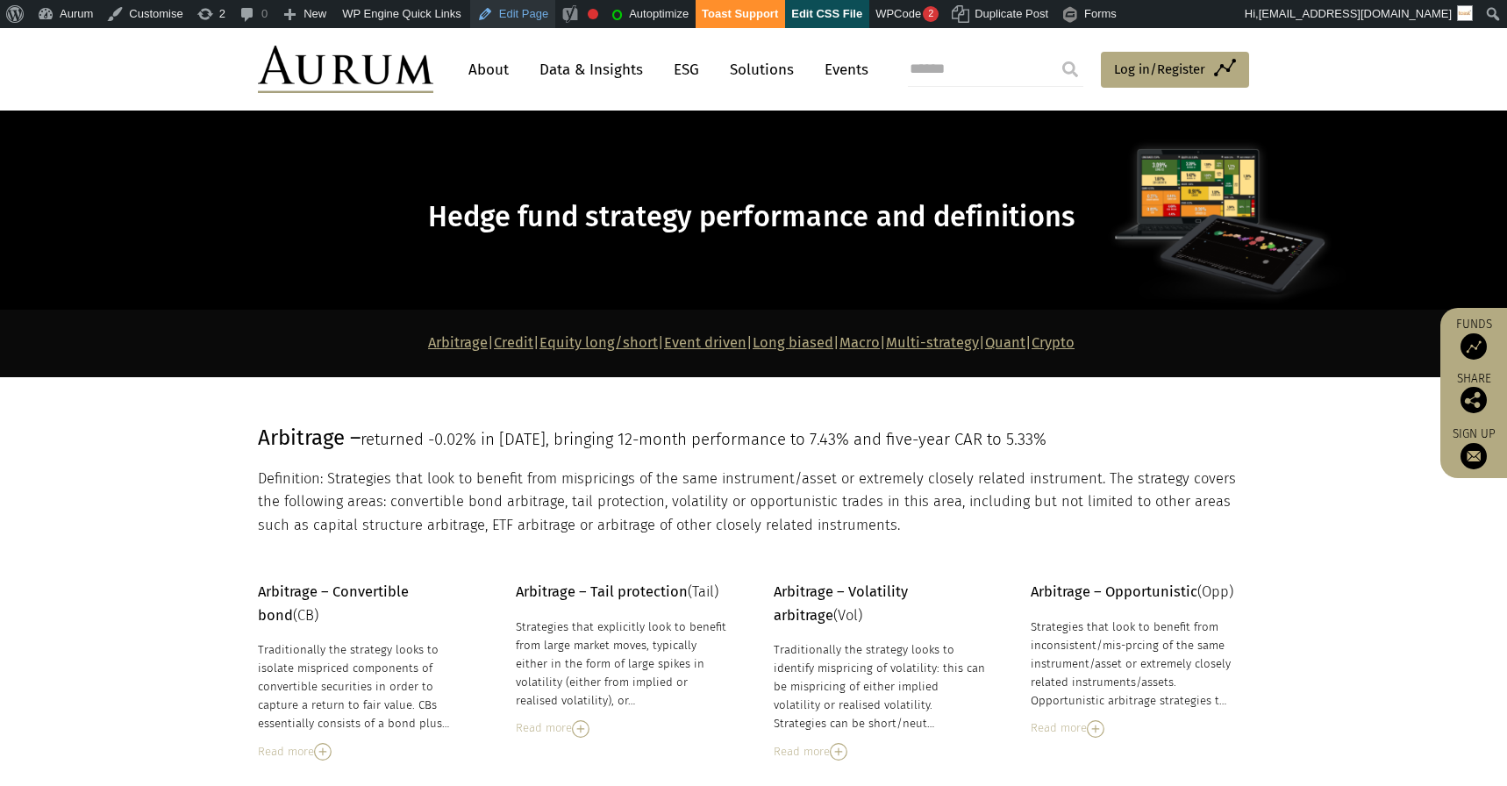
click at [533, 16] on link "Edit Page" at bounding box center [512, 14] width 85 height 28
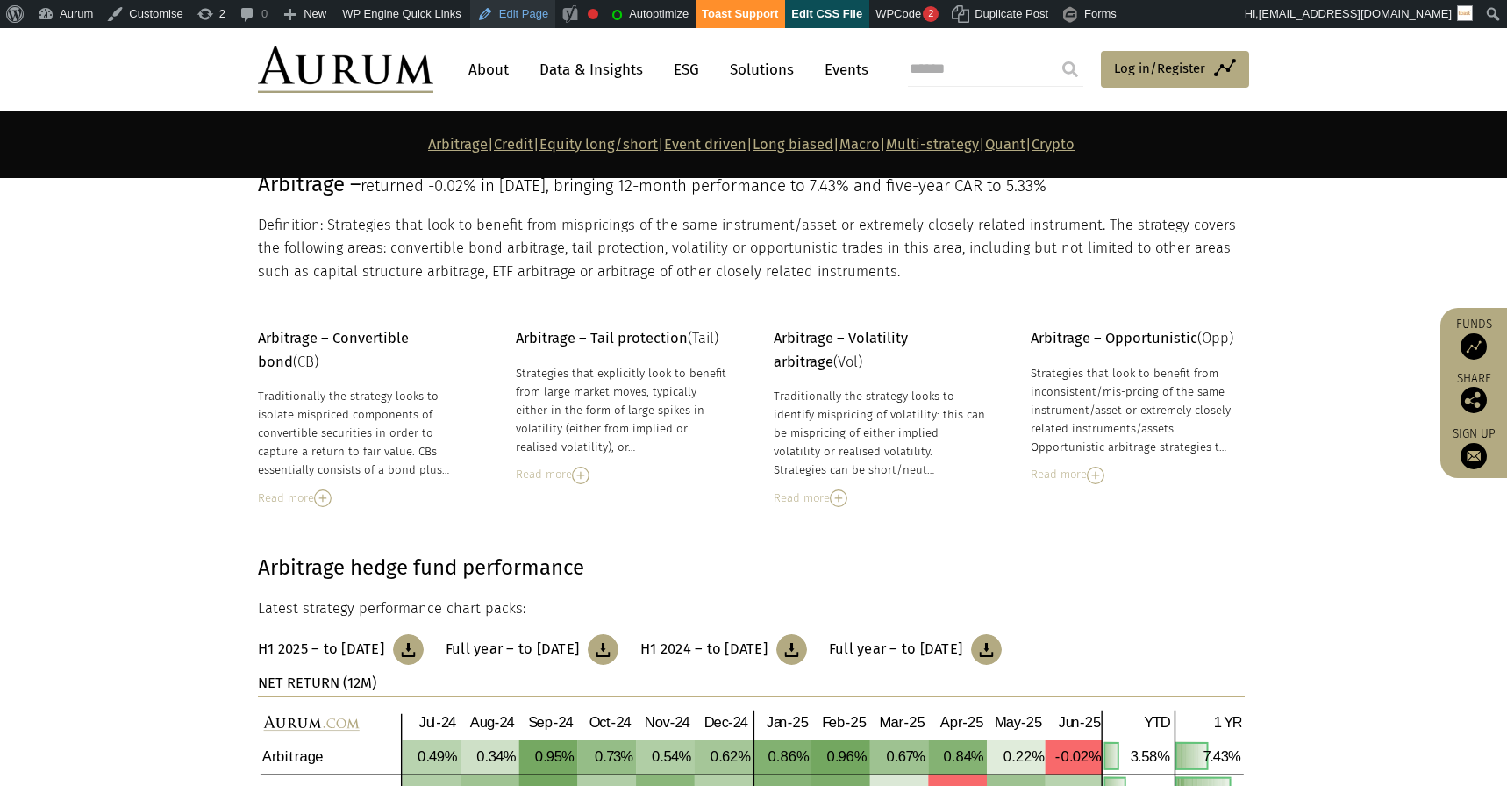
scroll to position [258, 0]
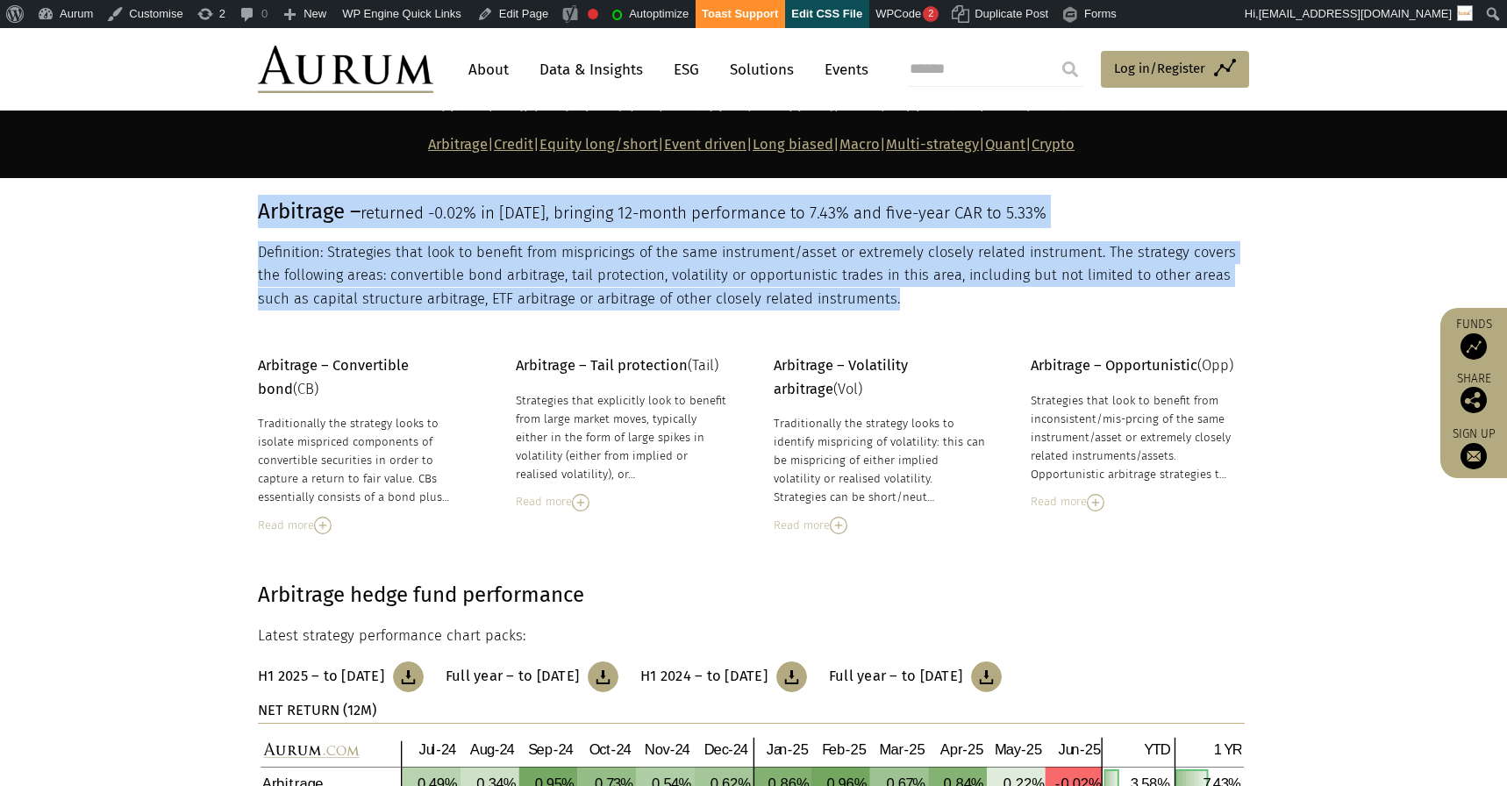
drag, startPoint x: 878, startPoint y: 303, endPoint x: 254, endPoint y: 207, distance: 631.1
click at [254, 207] on div "Arbitrage – returned -0.02% in June 25, bringing 12-month performance to 7.43% …" at bounding box center [753, 253] width 1027 height 117
copy div "Arbitrage – returned -0.02% in June 25, bringing 12-month performance to 7.43% …"
click at [526, 12] on link "Edit Page" at bounding box center [512, 14] width 85 height 28
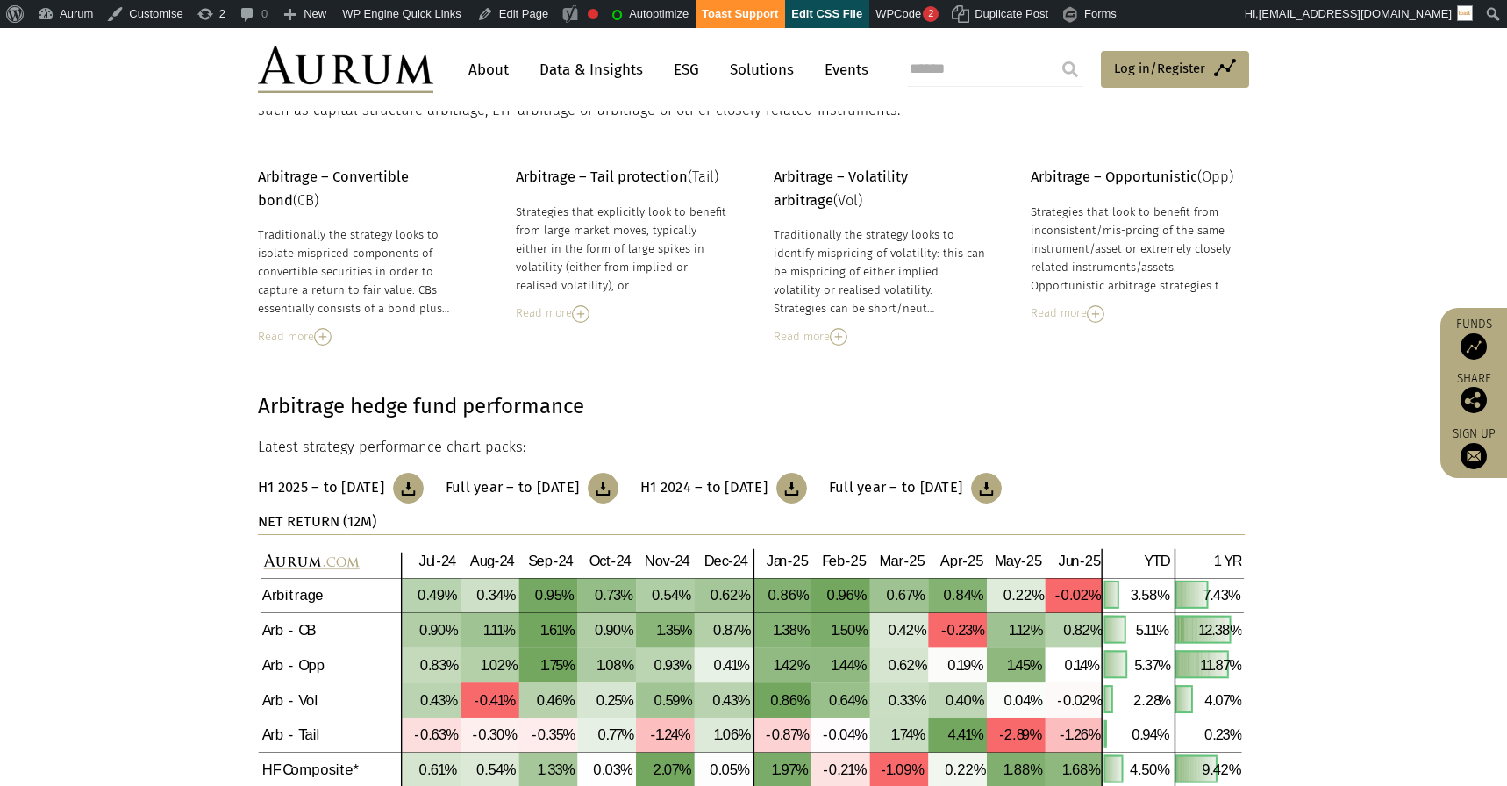
scroll to position [593, 0]
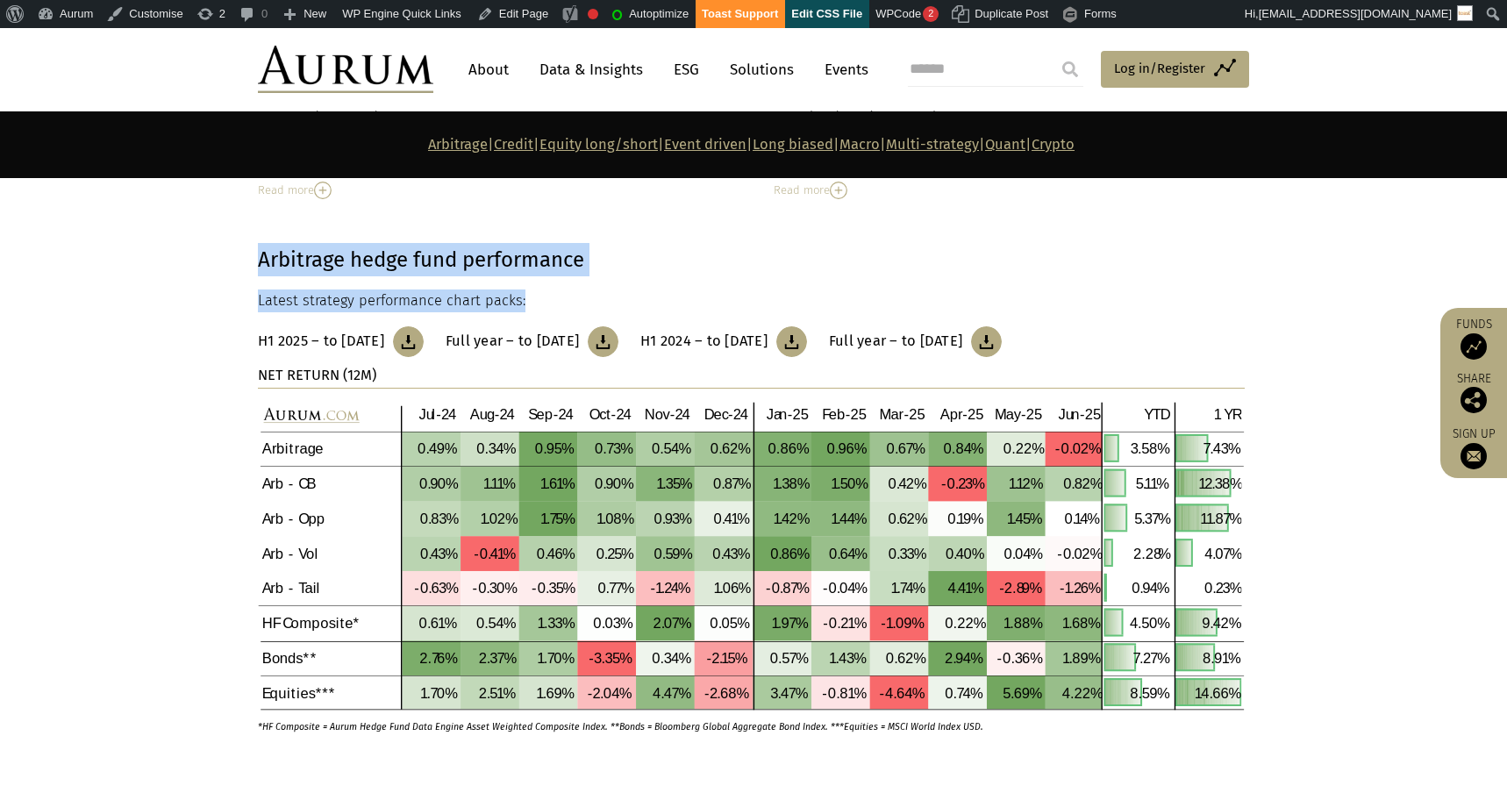
drag, startPoint x: 254, startPoint y: 254, endPoint x: 613, endPoint y: 295, distance: 362.0
click at [613, 295] on div "Arbitrage hedge fund performance Latest strategy performance chart packs: H1 20…" at bounding box center [753, 509] width 1027 height 533
copy div "Arbitrage hedge fund performance Latest strategy performance chart packs:"
